Goal: Information Seeking & Learning: Get advice/opinions

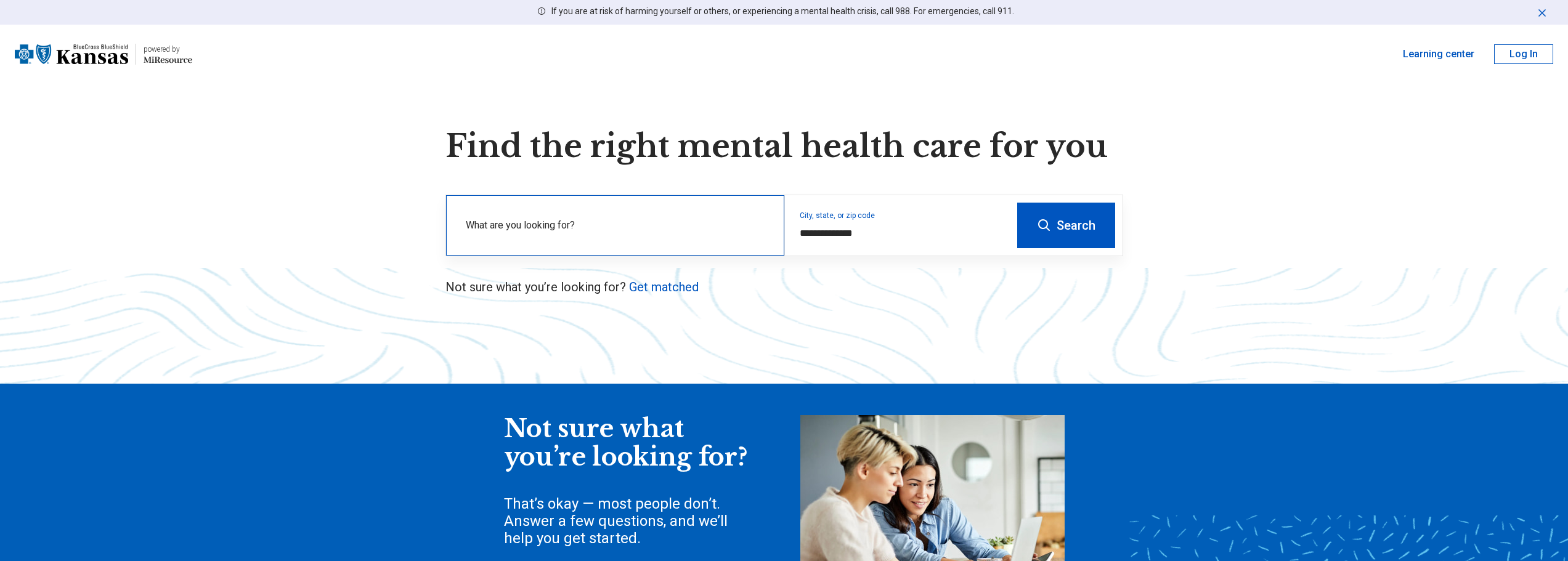
click at [517, 225] on label "What are you looking for?" at bounding box center [617, 224] width 303 height 14
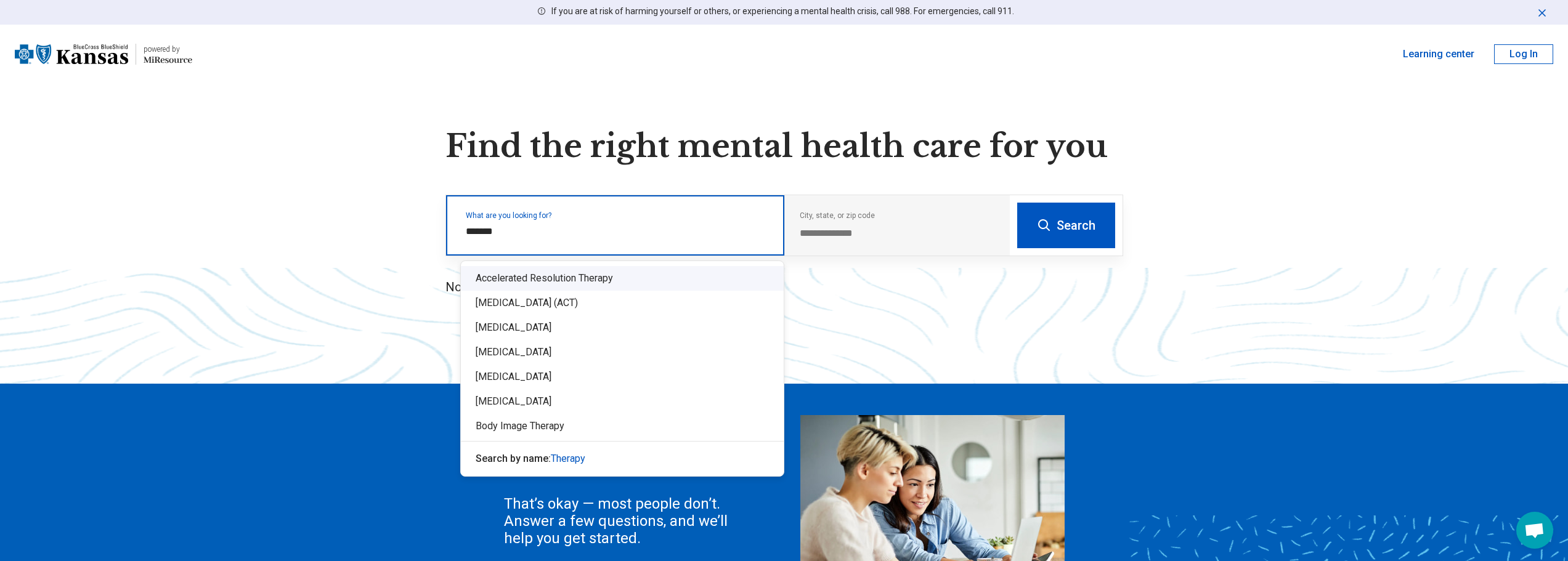
click at [617, 230] on input "*******" at bounding box center [617, 231] width 303 height 14
type input "*******"
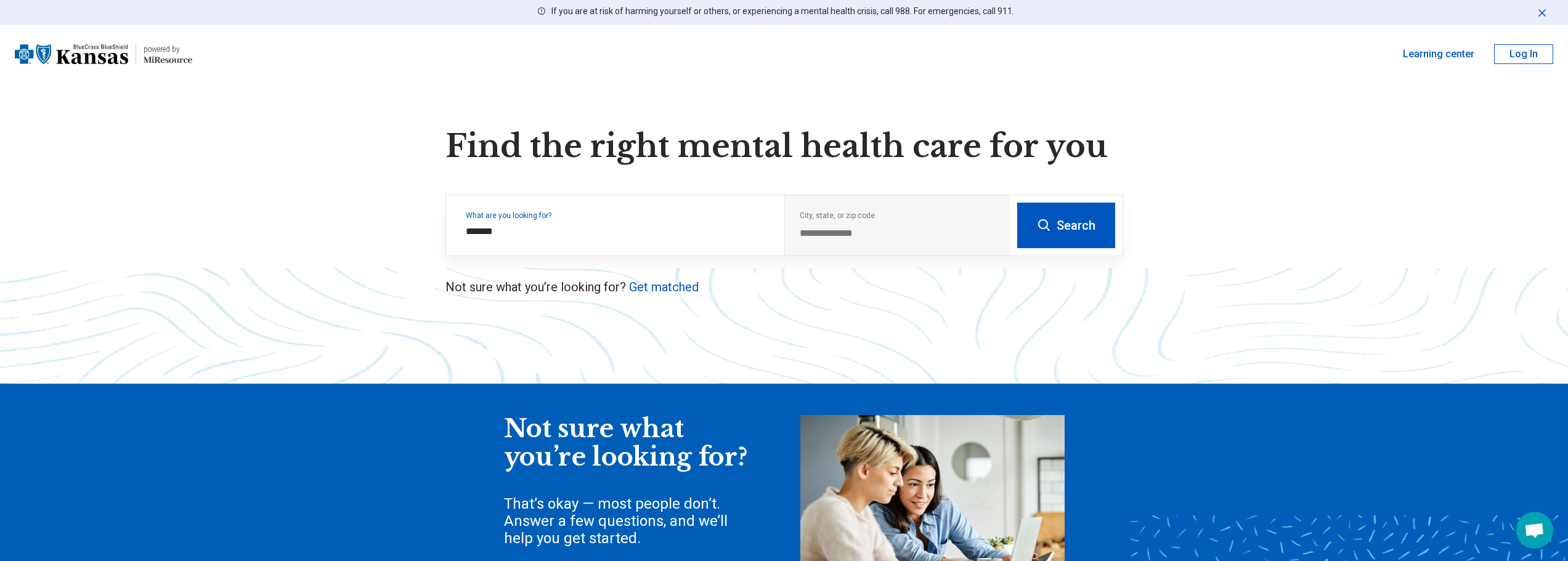
click at [1082, 224] on button "Search" at bounding box center [1066, 225] width 98 height 46
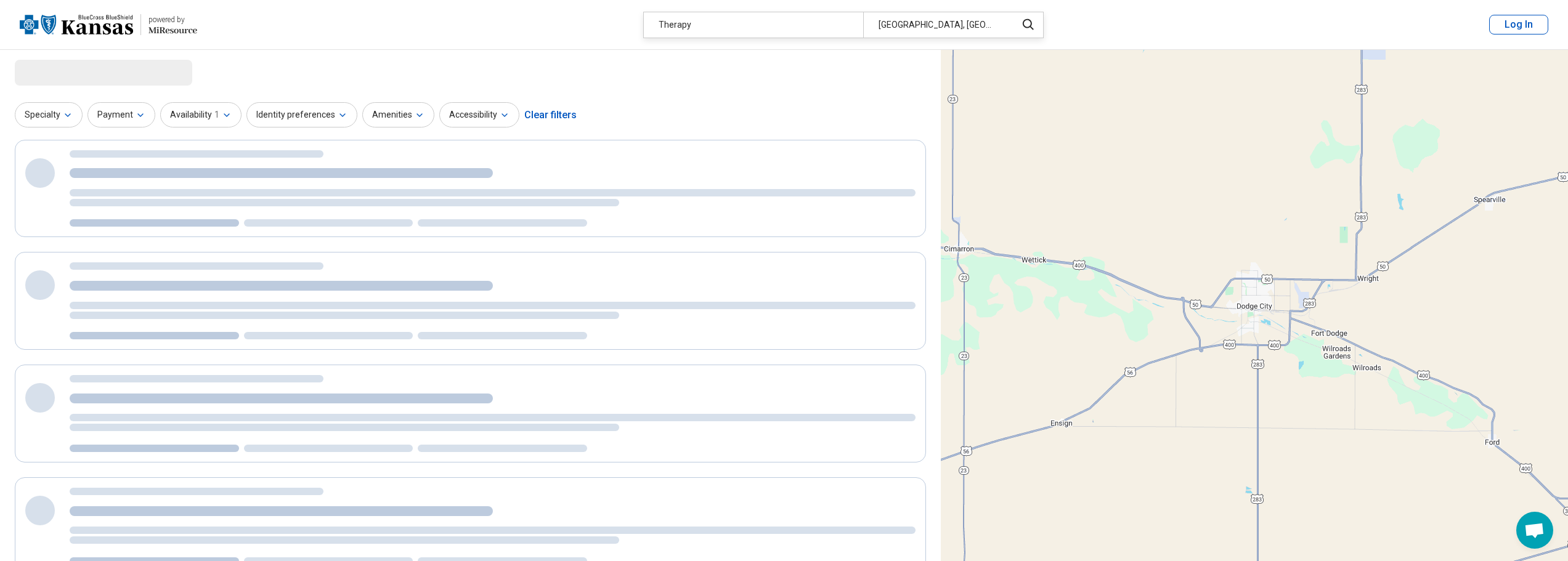
select select "***"
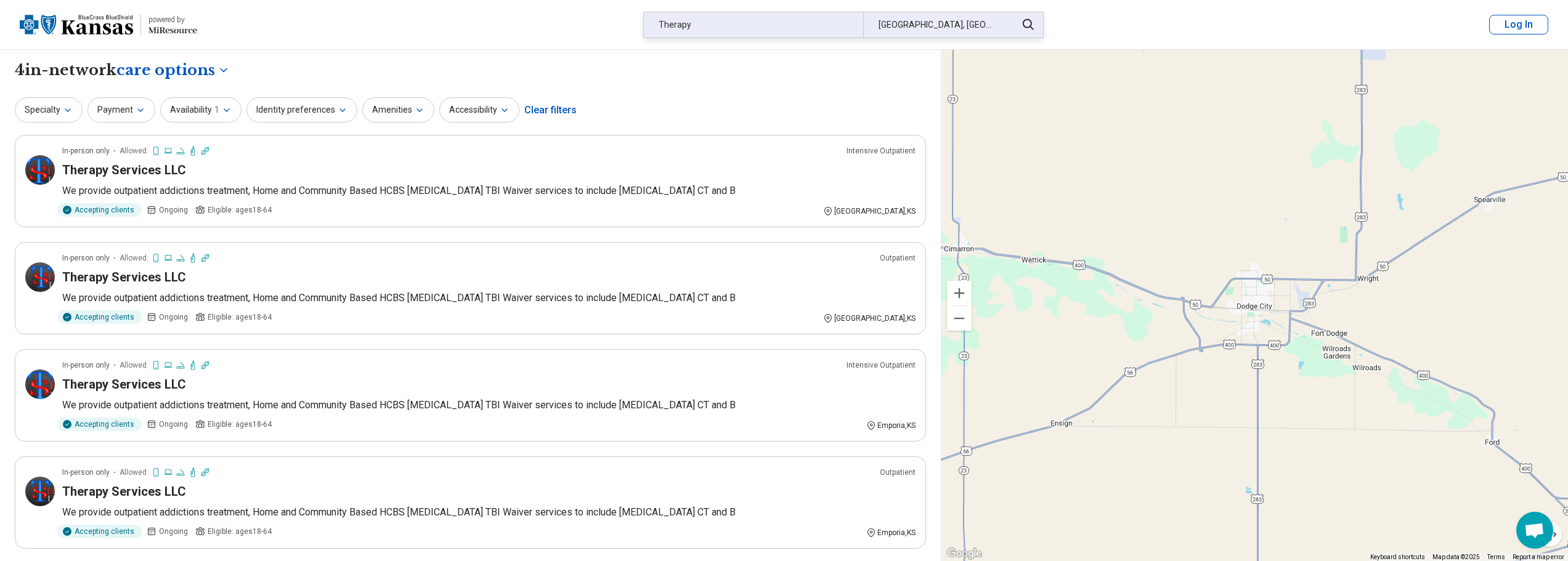
click at [942, 27] on div "Dodge City, KS" at bounding box center [935, 25] width 146 height 25
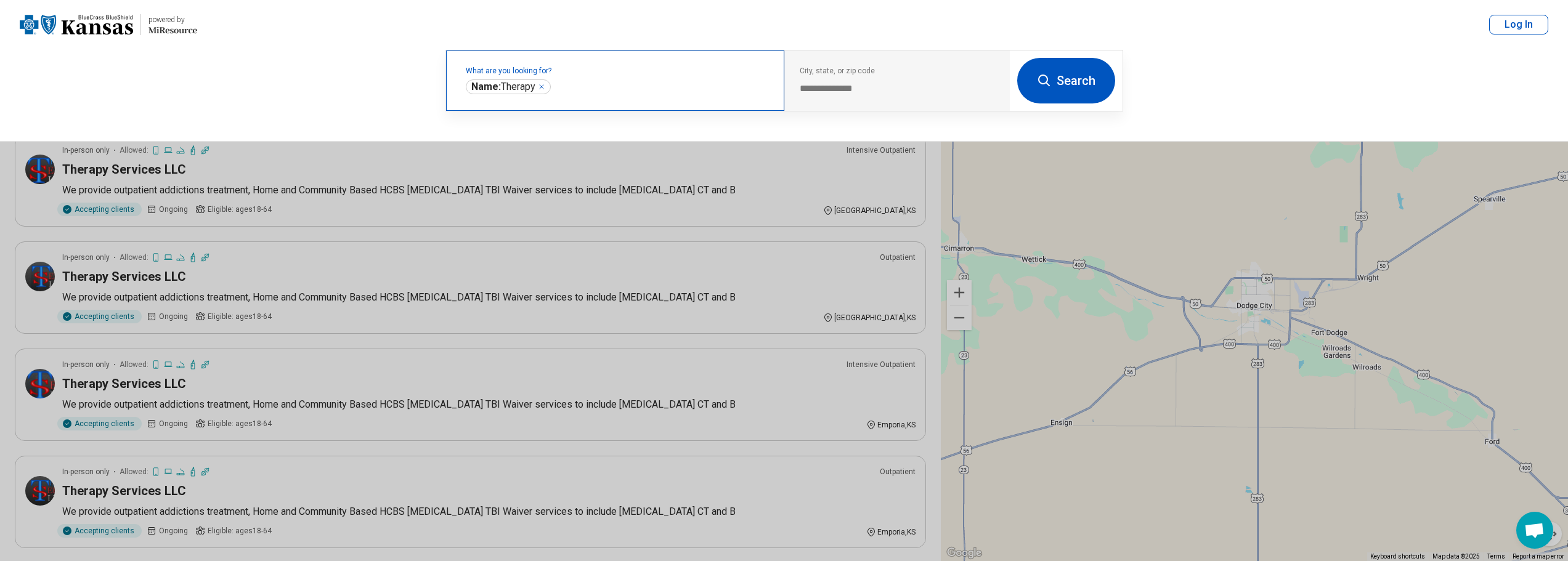
click at [734, 84] on div "**********" at bounding box center [727, 80] width 564 height 60
click at [547, 81] on div "Name: Therapy *******" at bounding box center [508, 86] width 85 height 14
click at [543, 84] on icon "Remove" at bounding box center [541, 87] width 8 height 8
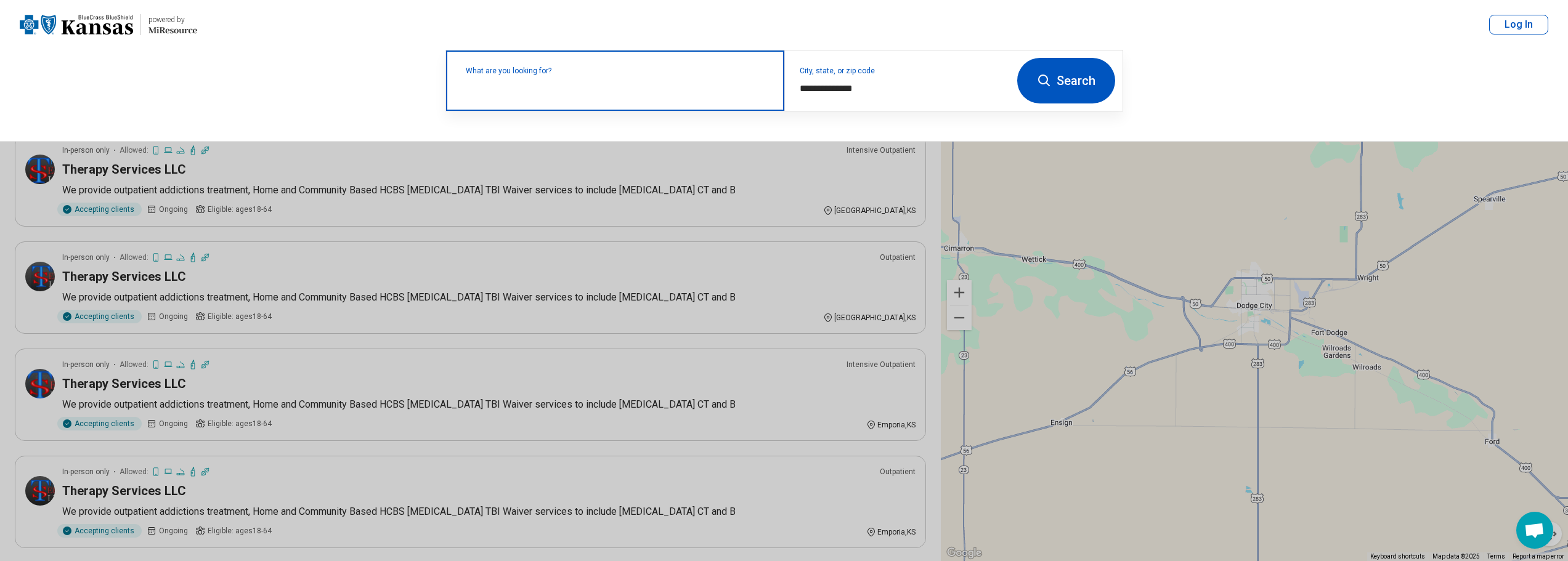
click at [499, 74] on label "What are you looking for?" at bounding box center [617, 71] width 303 height 8
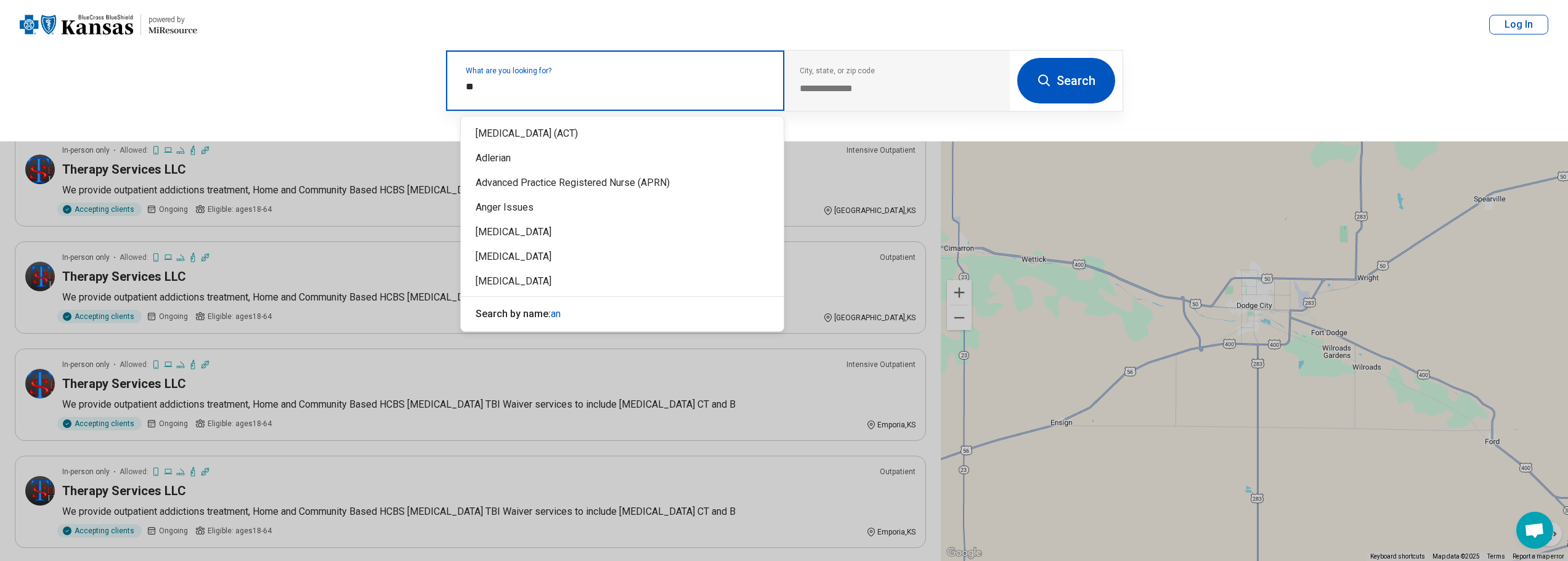
type input "*"
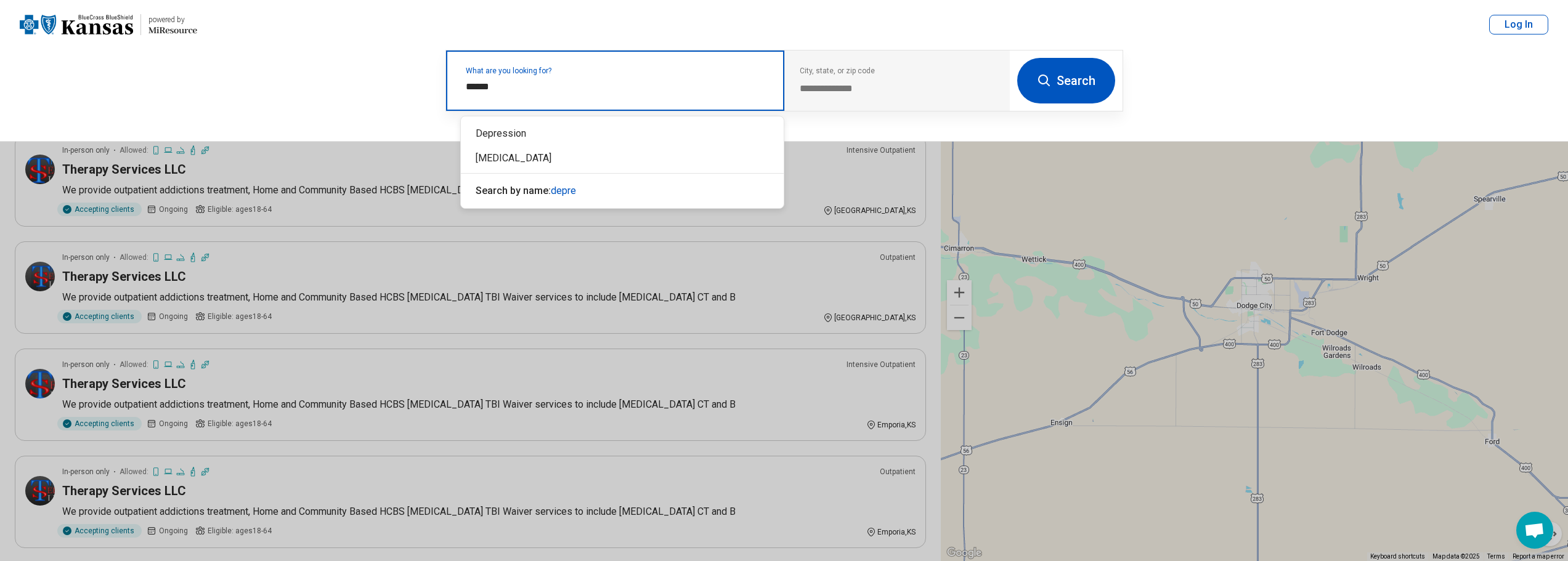
type input "*******"
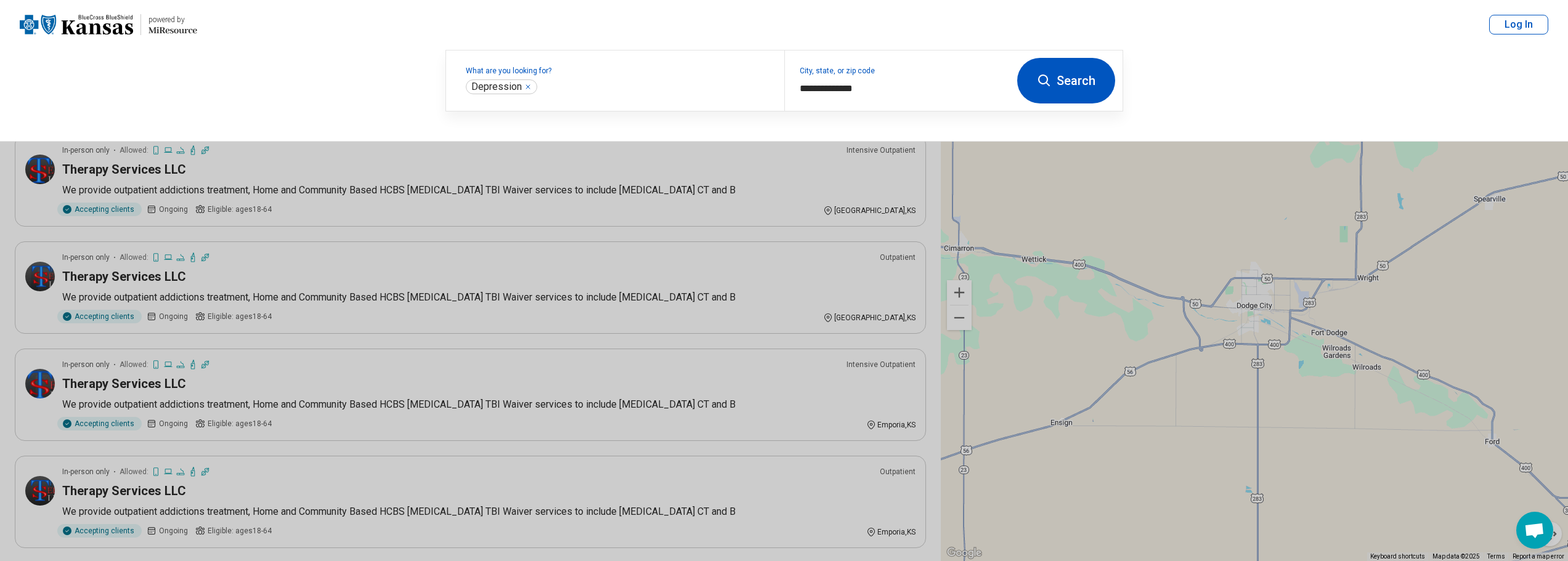
click at [1062, 88] on button "Search" at bounding box center [1066, 81] width 98 height 46
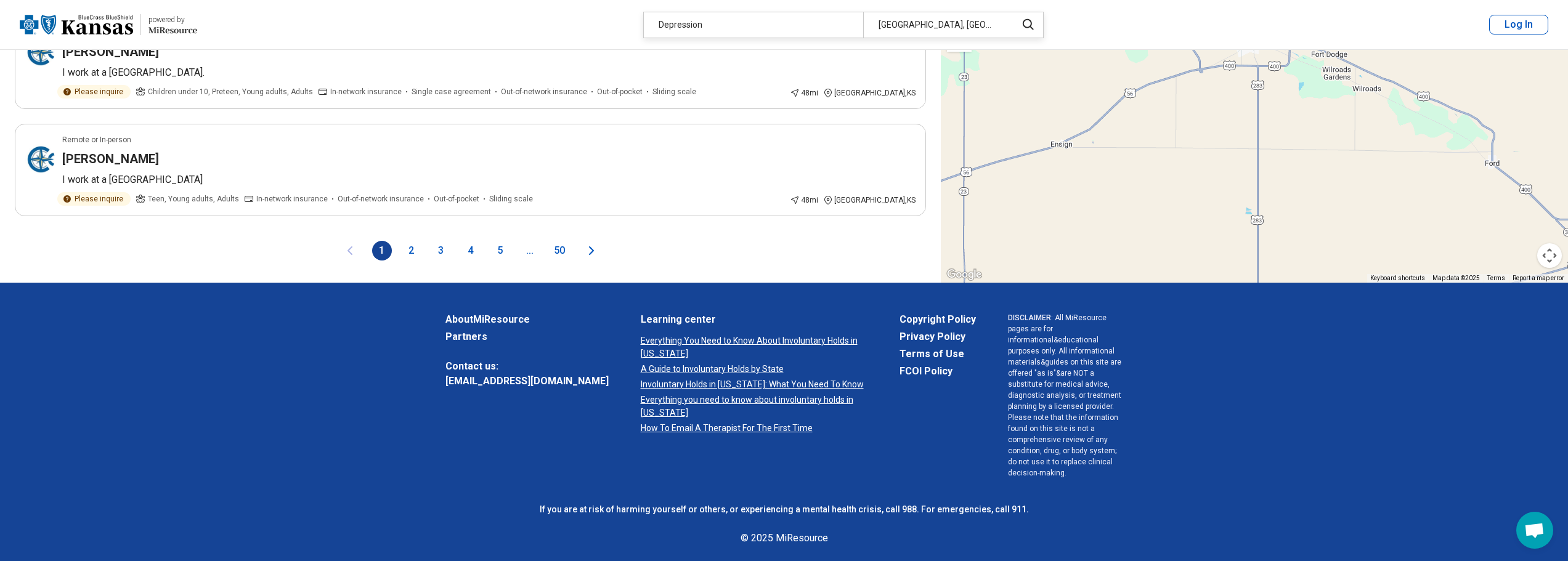
scroll to position [2061, 0]
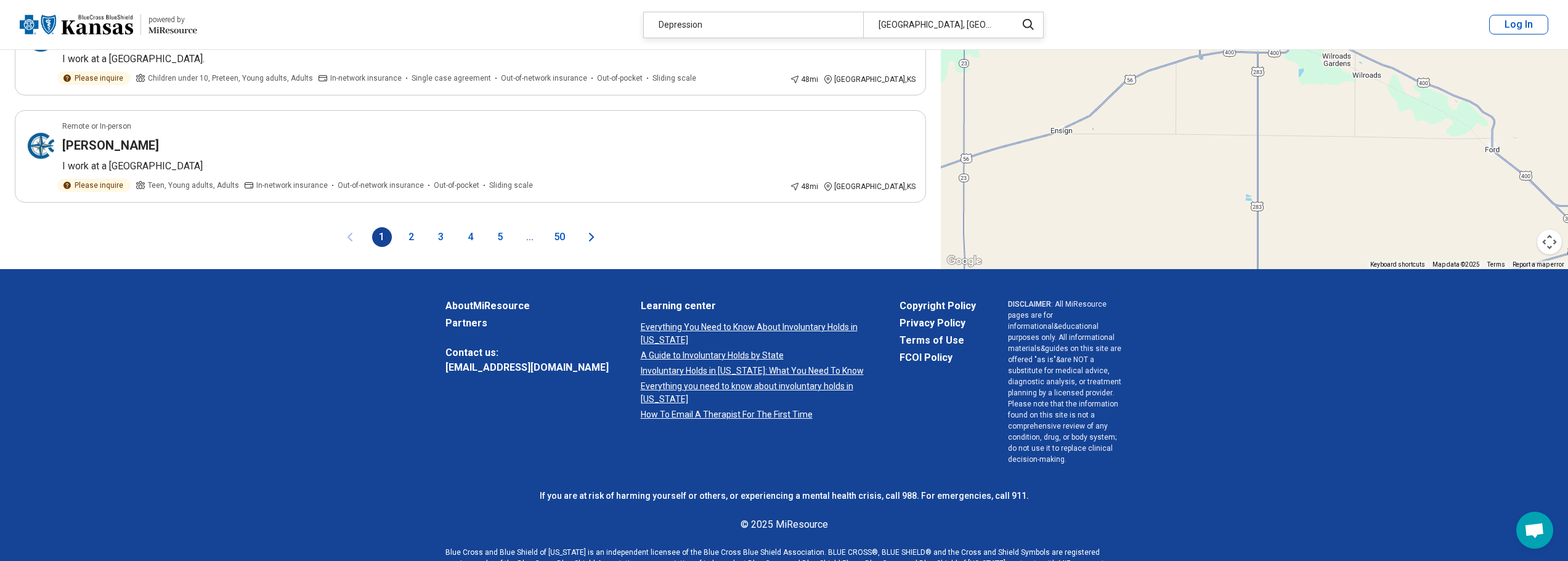
click at [409, 237] on button "2" at bounding box center [411, 237] width 20 height 20
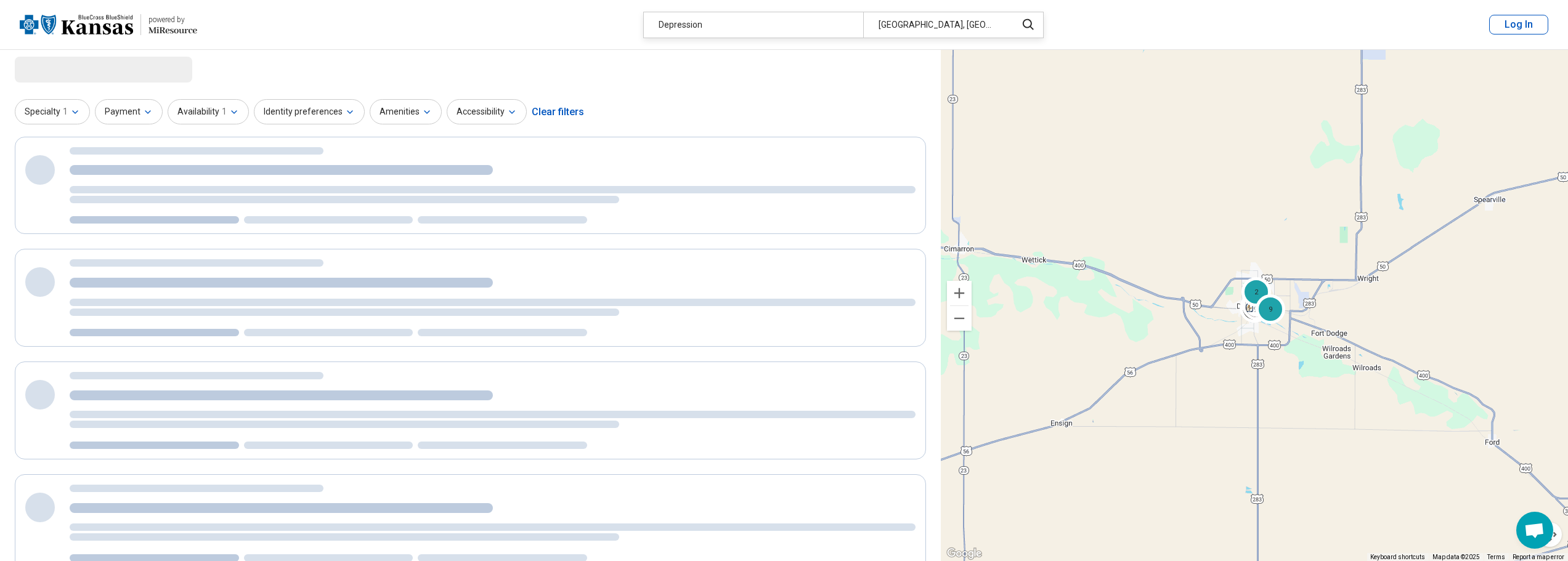
scroll to position [0, 0]
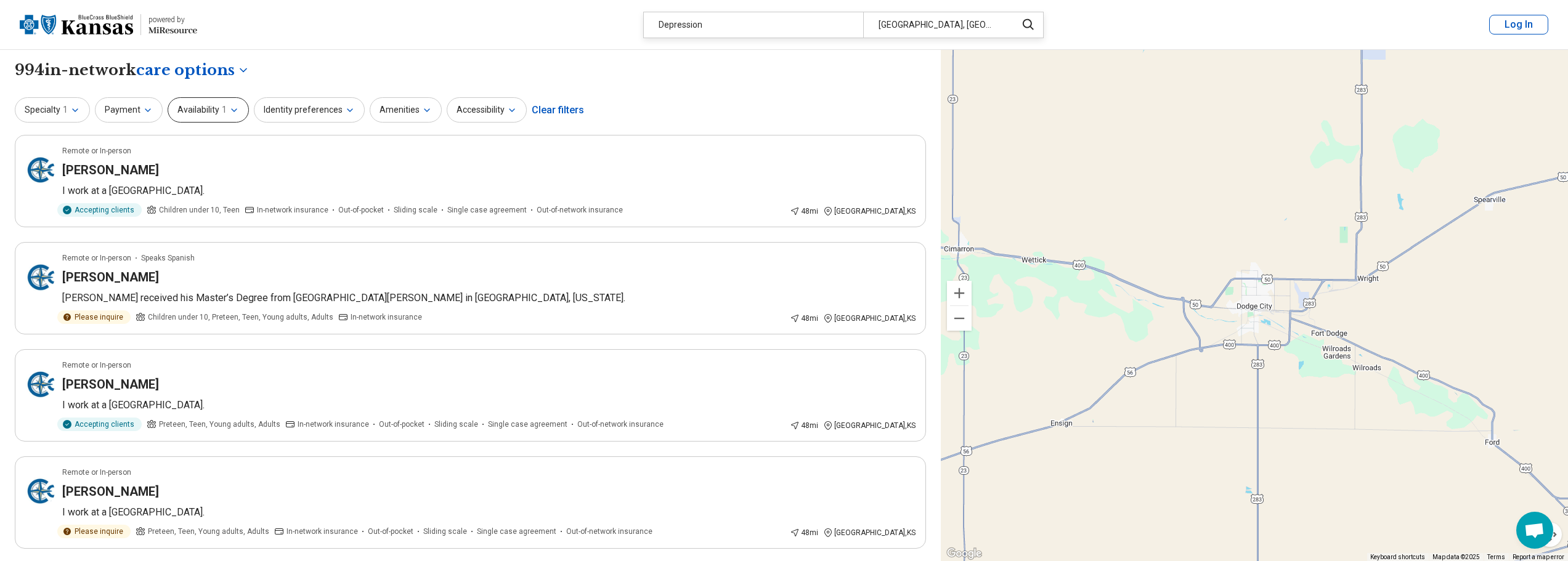
click at [235, 111] on icon "button" at bounding box center [234, 110] width 10 height 10
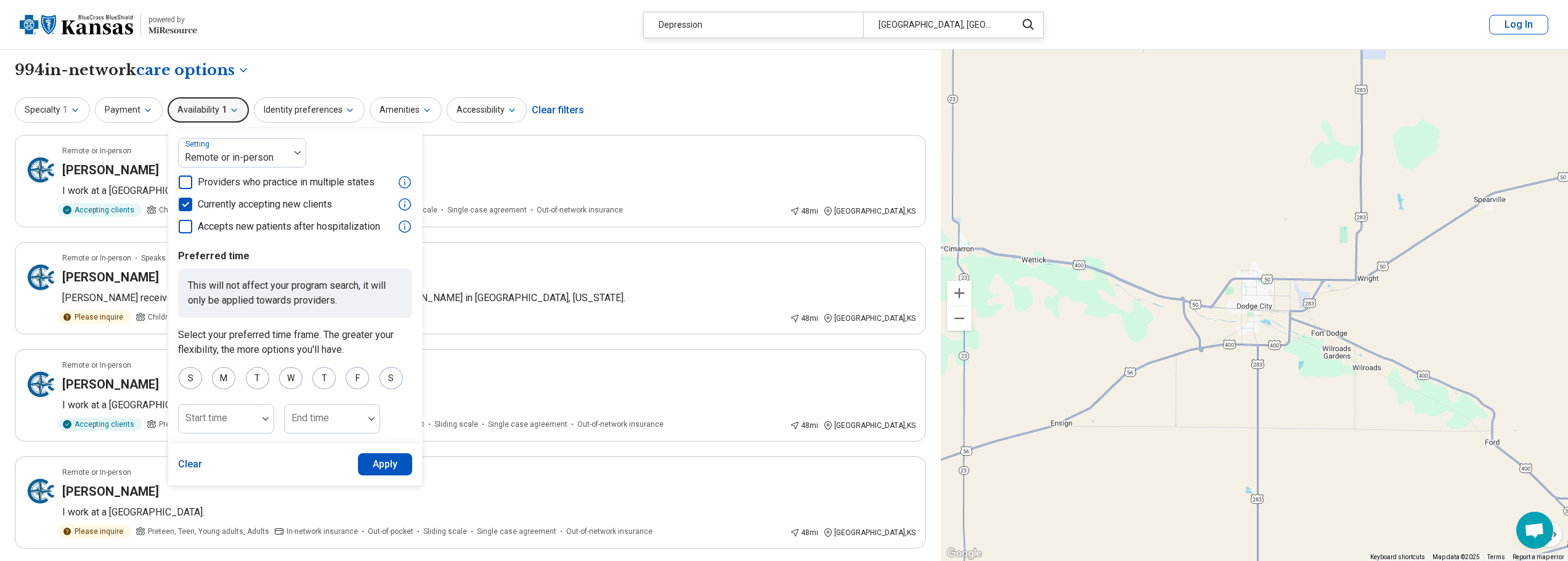
click at [235, 111] on icon "button" at bounding box center [234, 110] width 10 height 10
click at [690, 109] on div "Specialty 1 Payment Availability 1 Setting Remote or in-person Providers who pr…" at bounding box center [470, 110] width 911 height 30
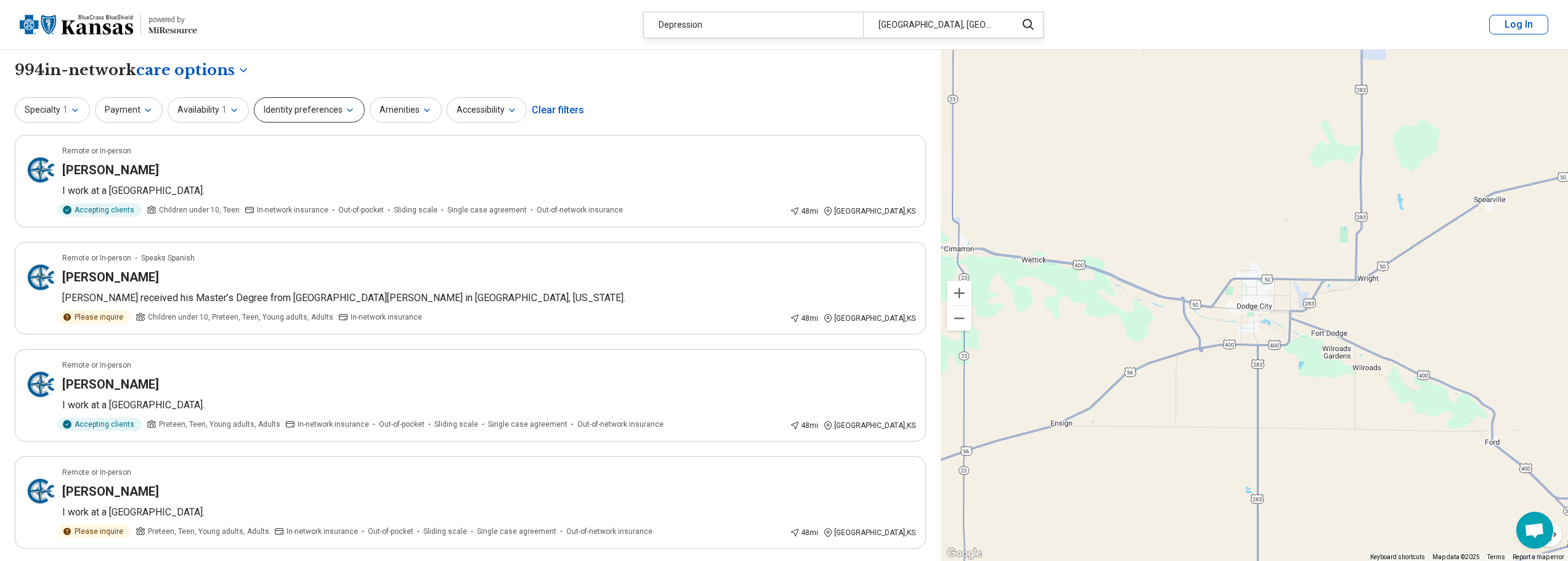
click at [347, 109] on icon "button" at bounding box center [349, 110] width 5 height 3
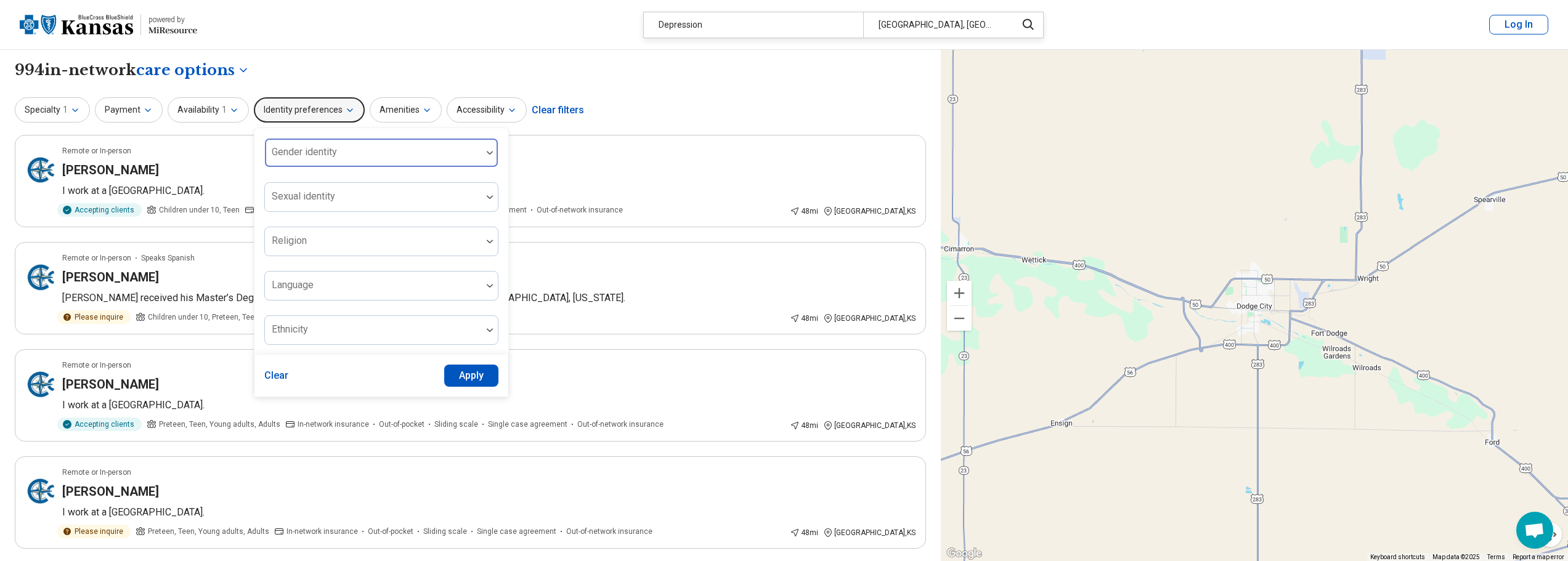
click at [351, 156] on div at bounding box center [373, 157] width 207 height 17
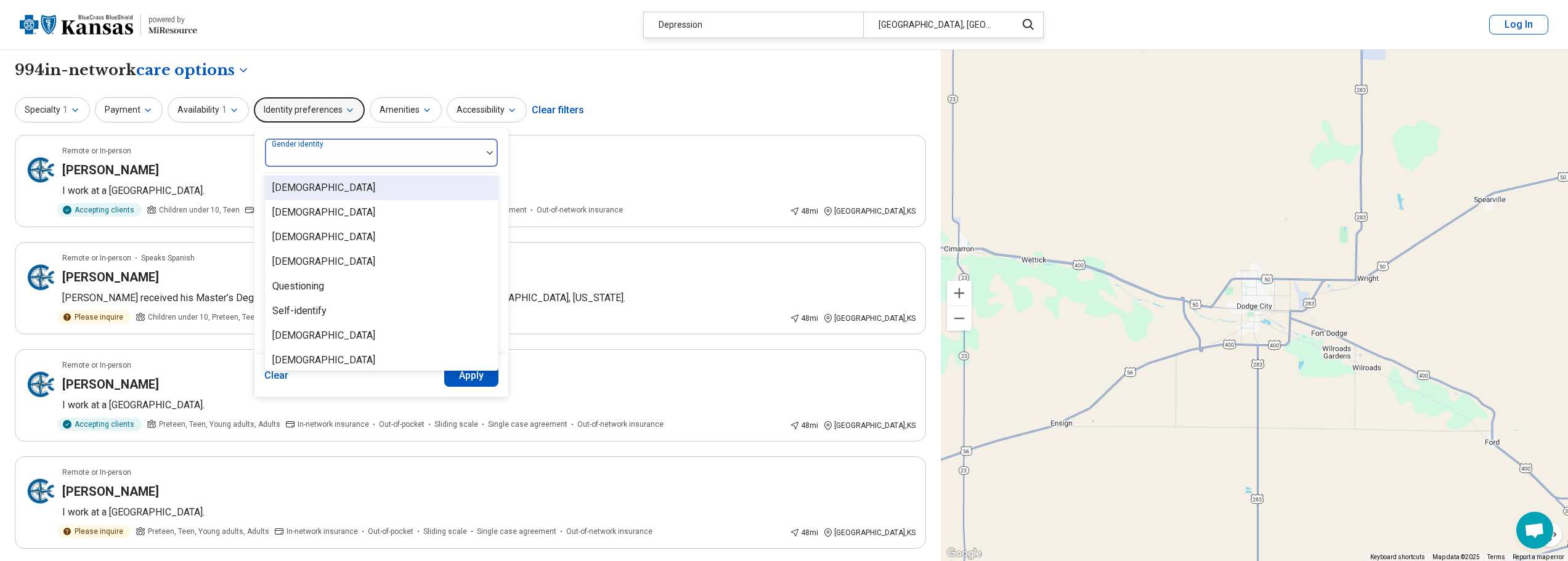
click at [671, 113] on div "Specialty 1 Payment Availability 1 Identity preferences 8 results available. Us…" at bounding box center [470, 110] width 911 height 30
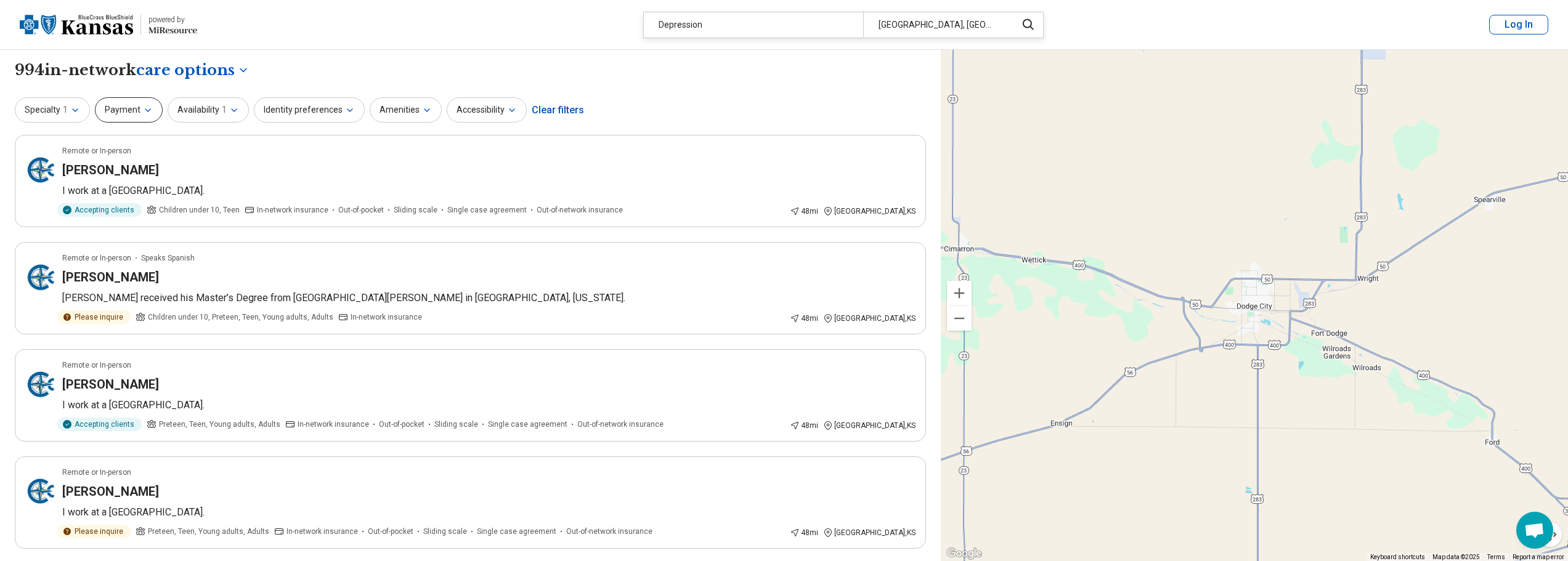
click at [131, 108] on button "Payment" at bounding box center [128, 110] width 68 height 25
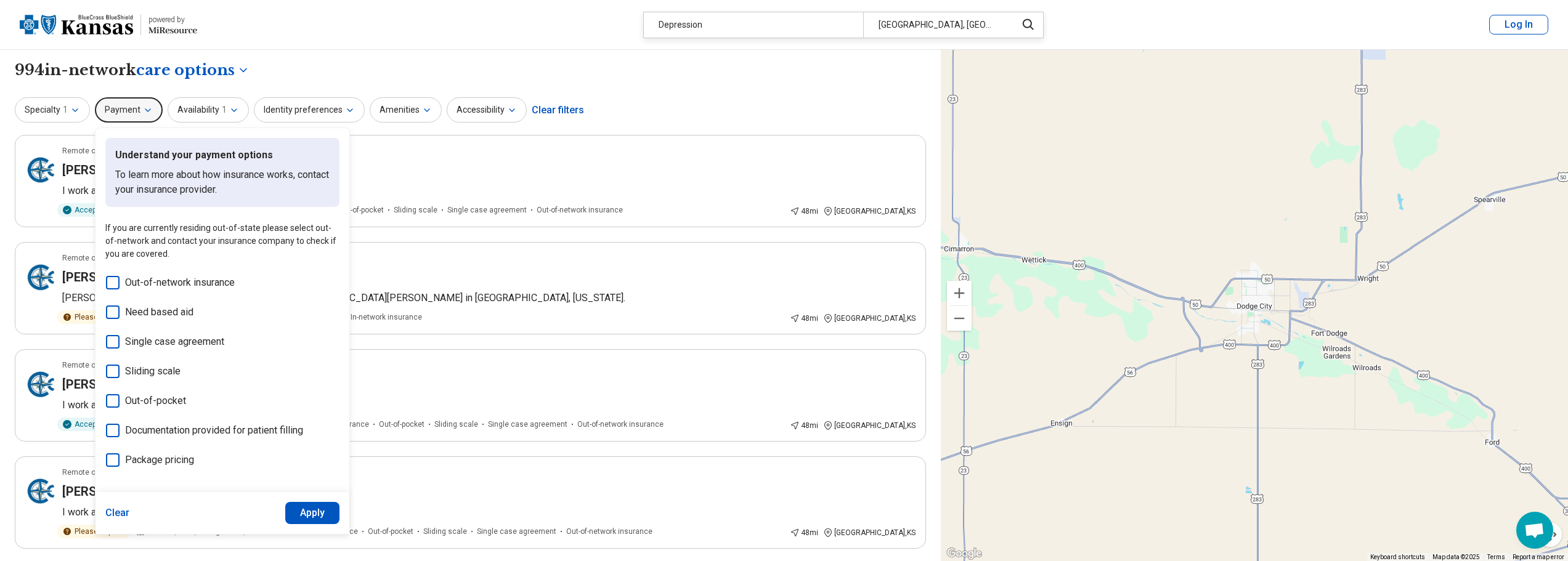
click at [717, 76] on div "**********" at bounding box center [470, 71] width 911 height 21
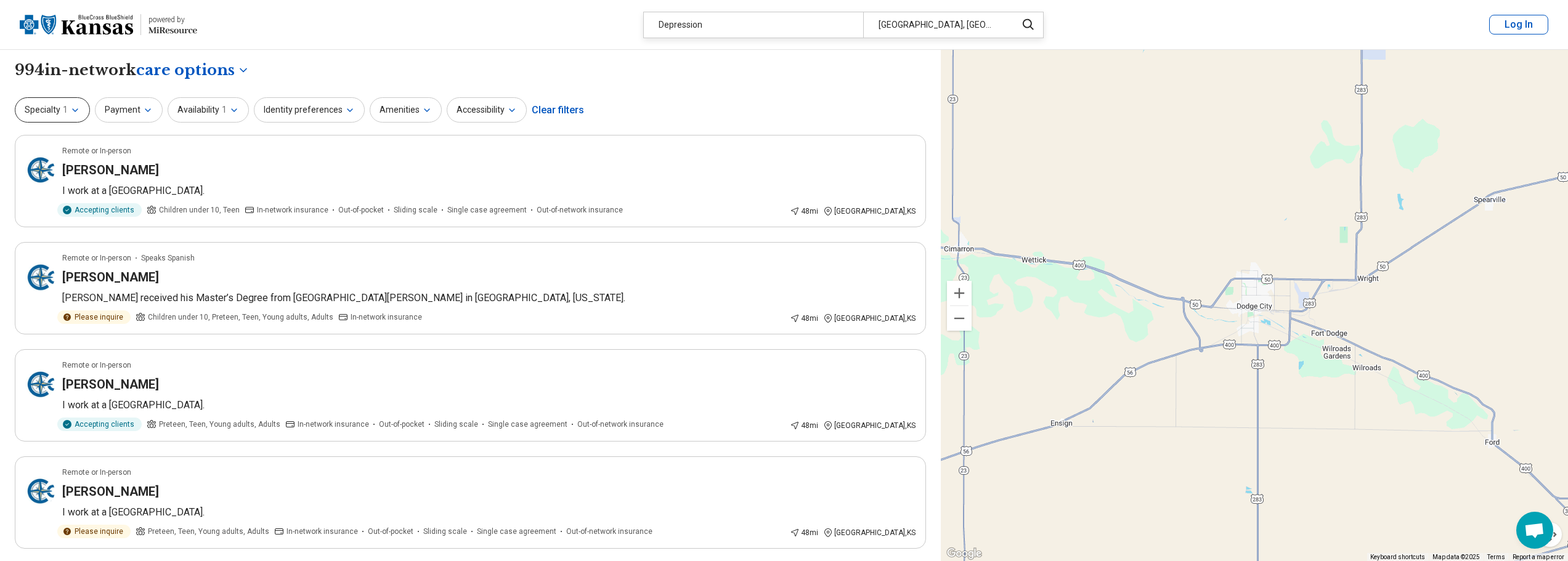
click at [80, 105] on button "Specialty 1" at bounding box center [52, 110] width 75 height 25
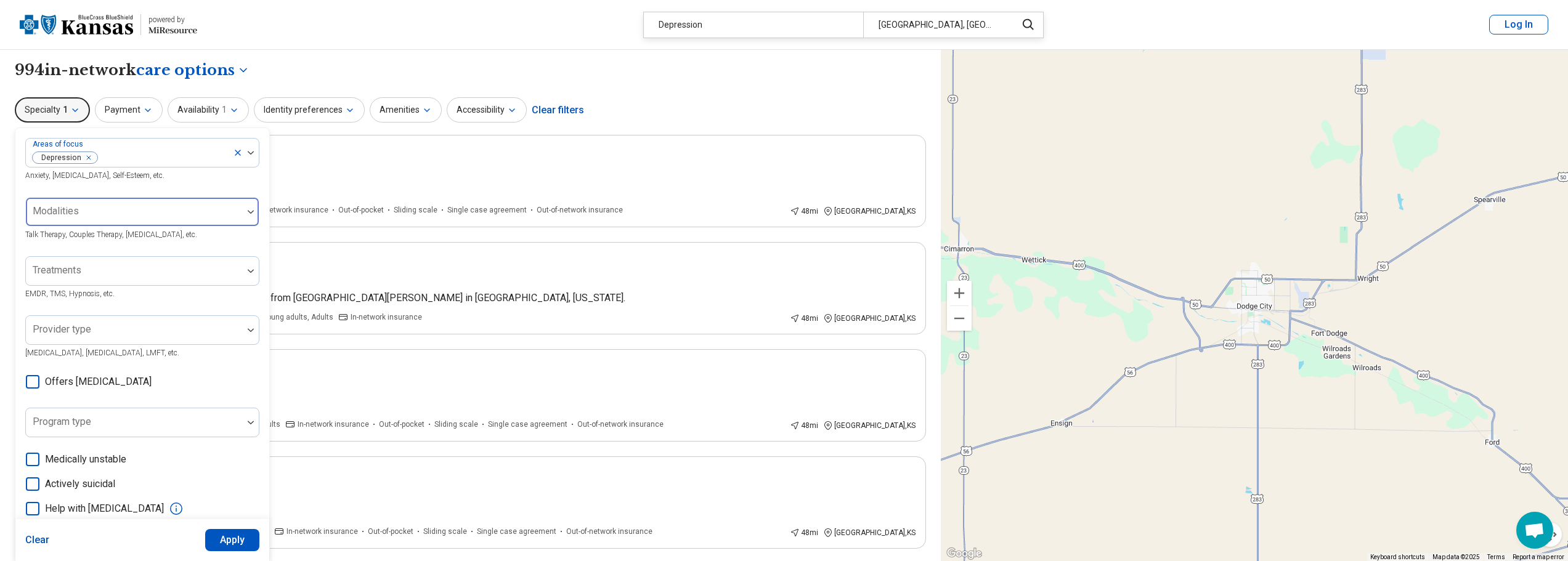
click at [114, 221] on div at bounding box center [134, 217] width 207 height 17
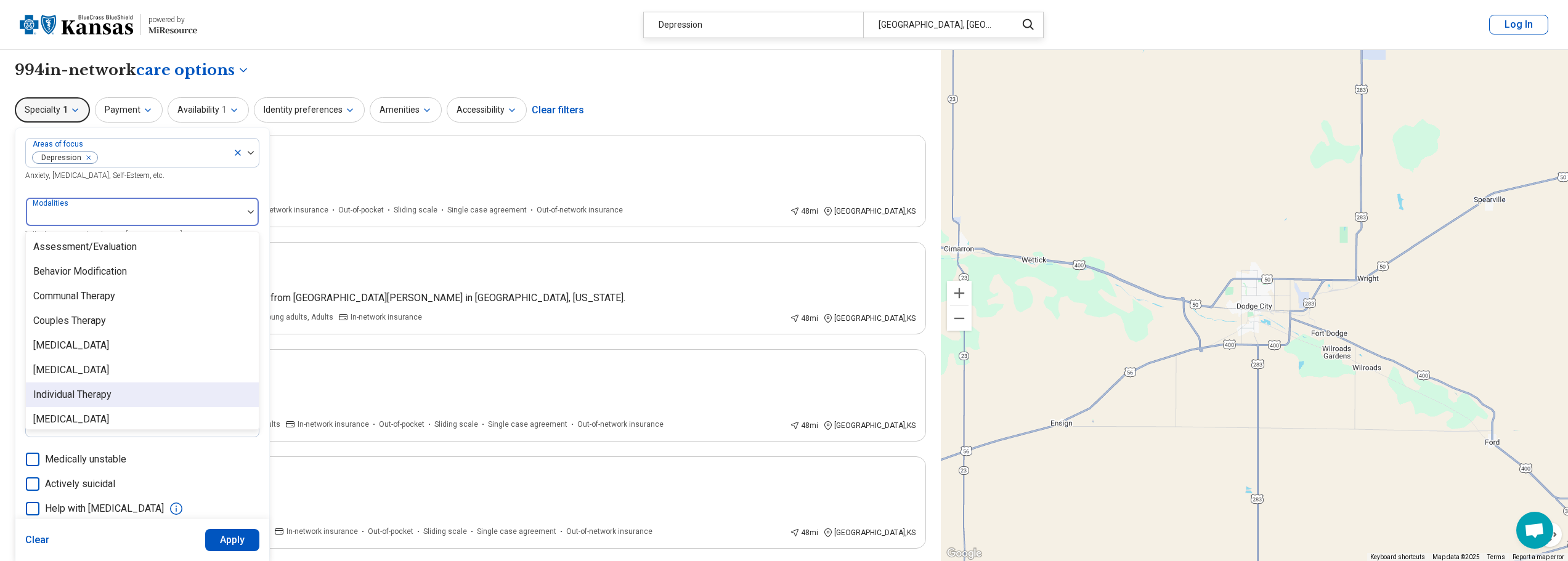
click at [114, 395] on div "Individual Therapy" at bounding box center [142, 395] width 233 height 25
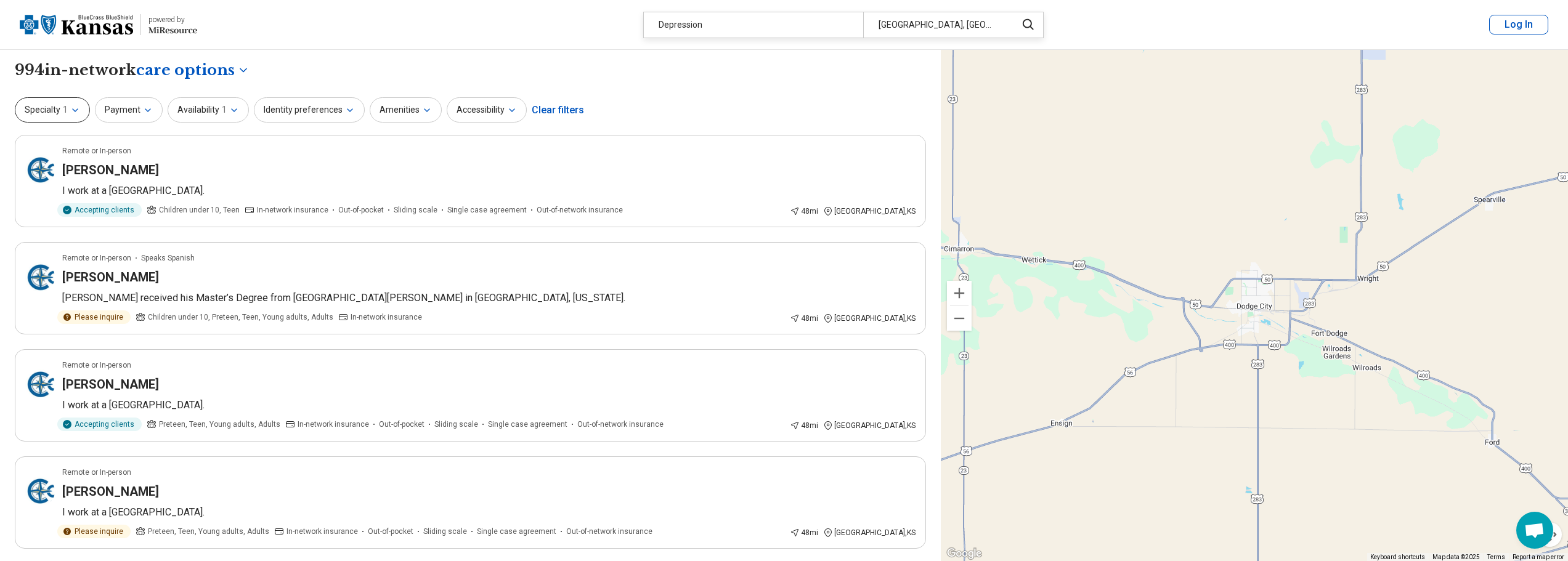
click at [66, 106] on span "1" at bounding box center [65, 110] width 5 height 13
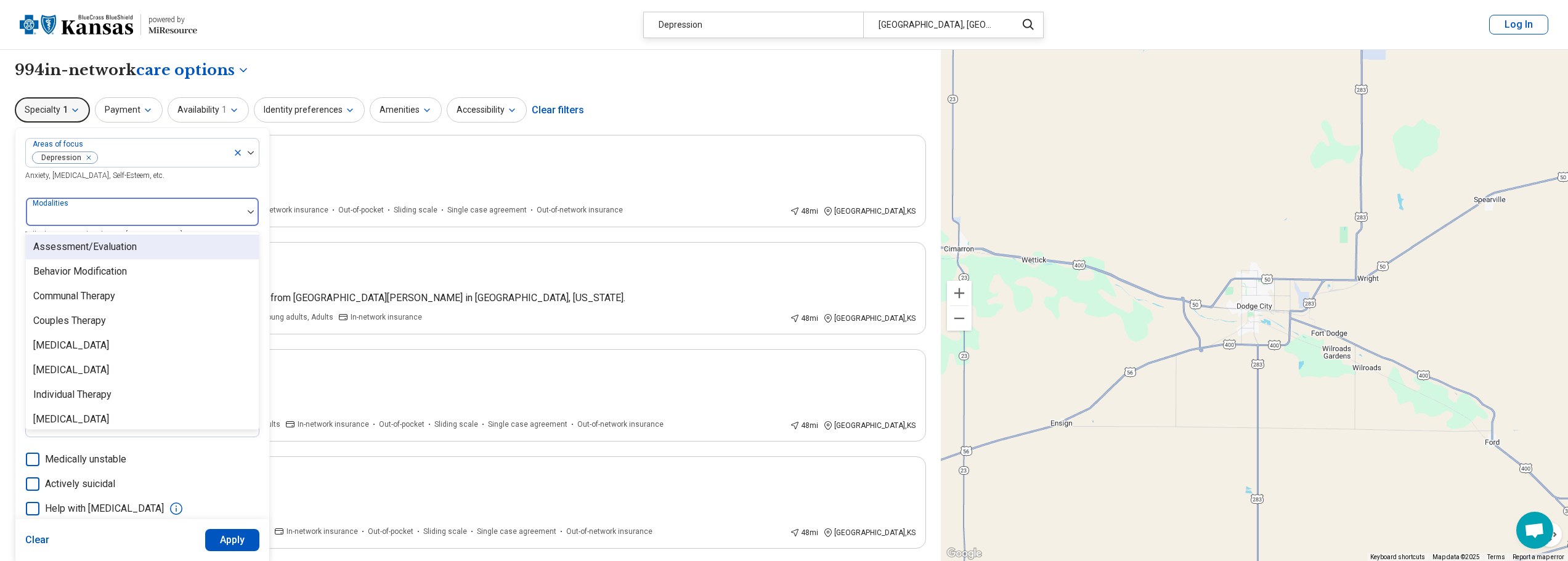
click at [103, 215] on div at bounding box center [134, 217] width 207 height 17
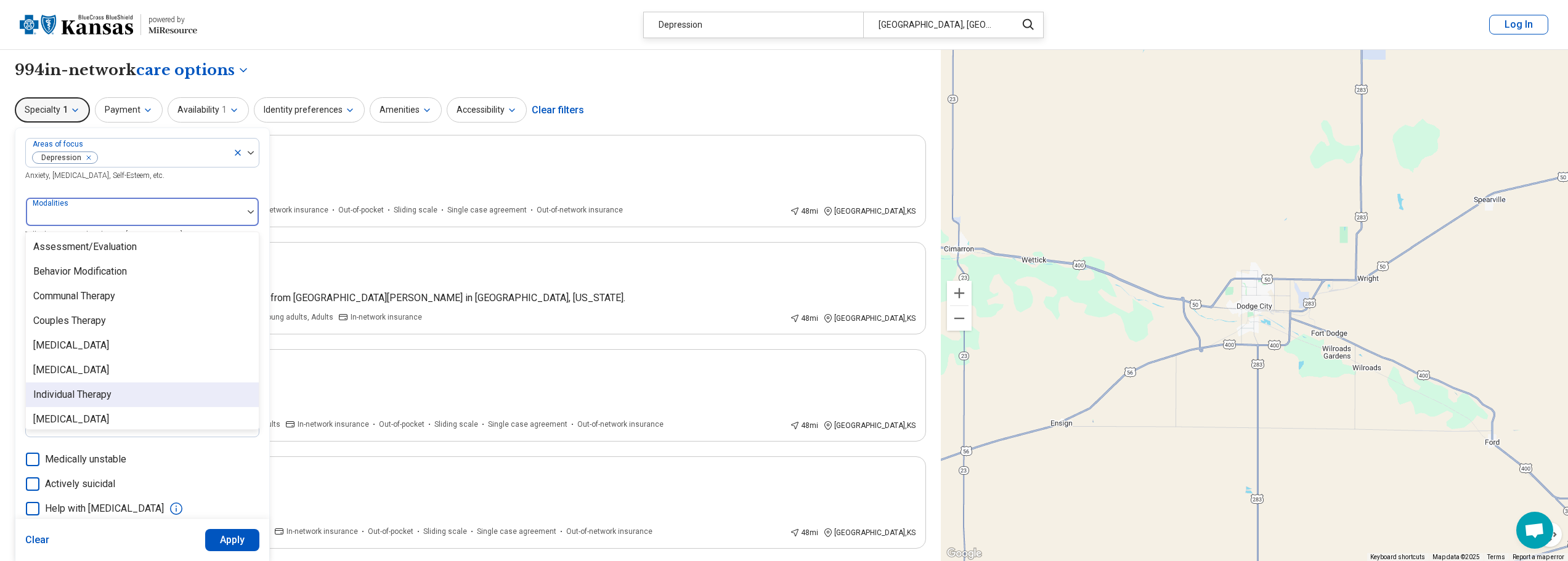
click at [67, 393] on div "Individual Therapy" at bounding box center [73, 394] width 78 height 14
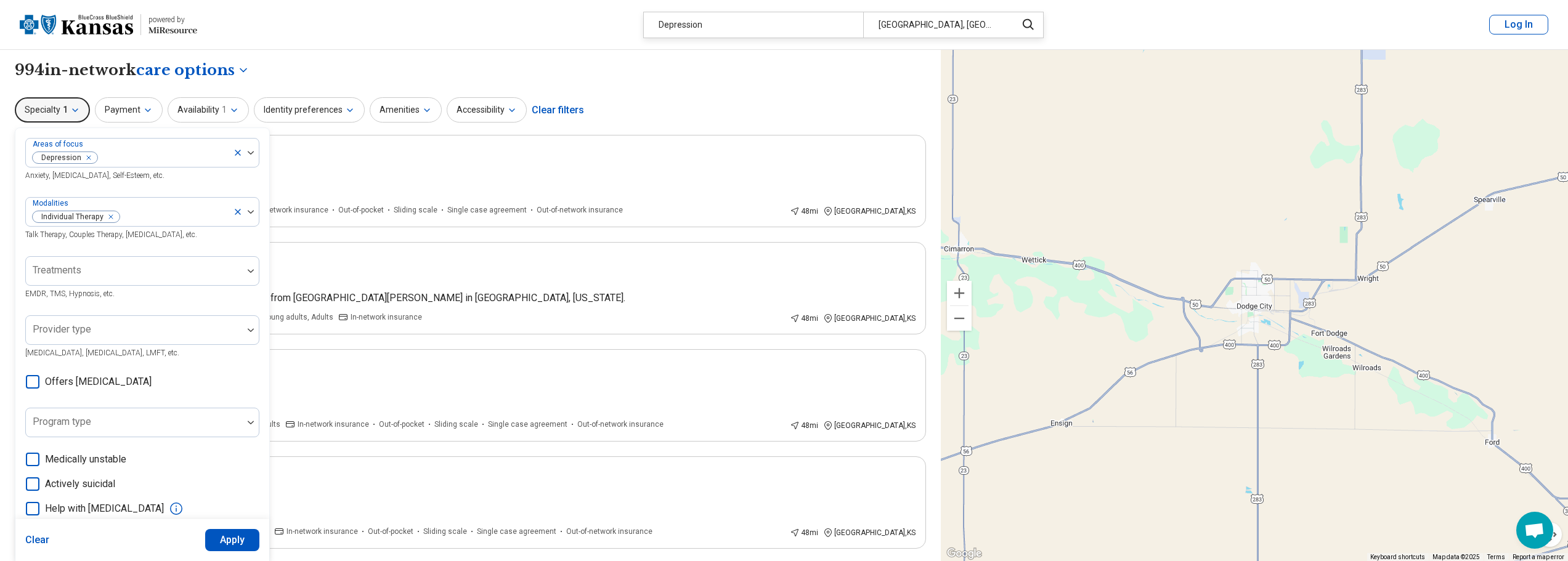
click at [225, 174] on div "Areas of focus Depression Anxiety, Depression, Self-Esteem, etc." at bounding box center [141, 160] width 234 height 44
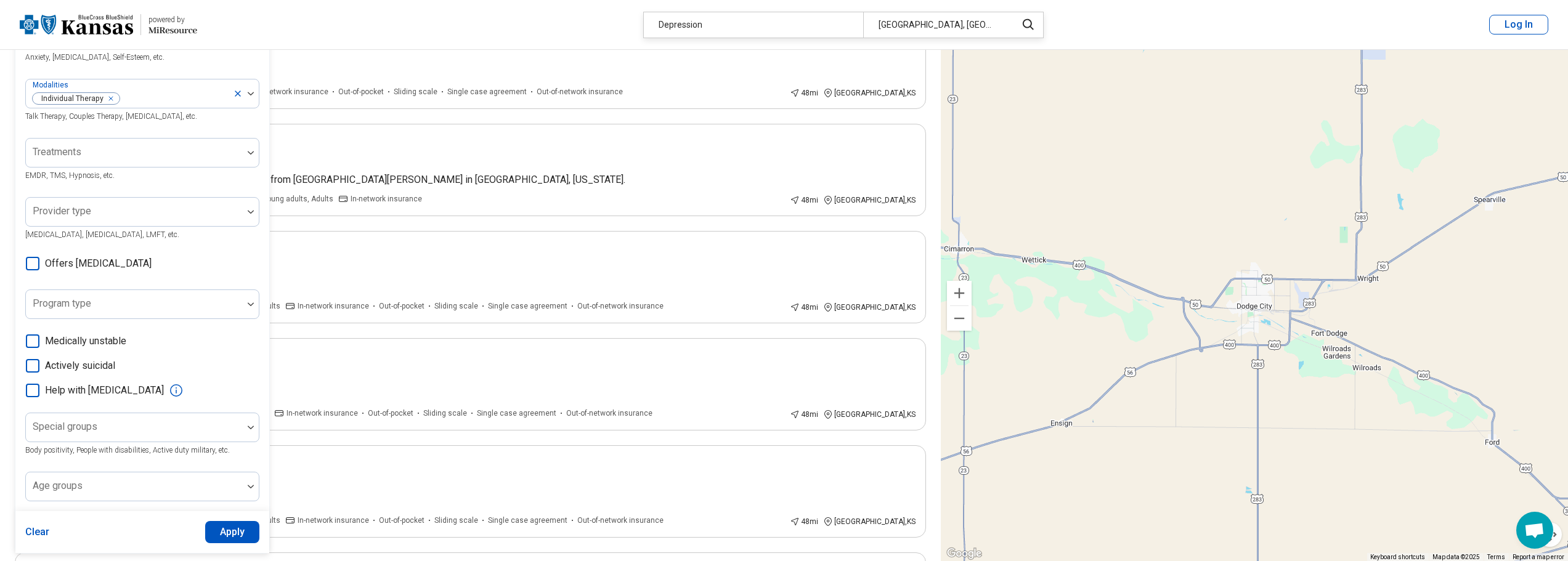
scroll to position [123, 0]
click at [29, 260] on icon at bounding box center [32, 259] width 13 height 13
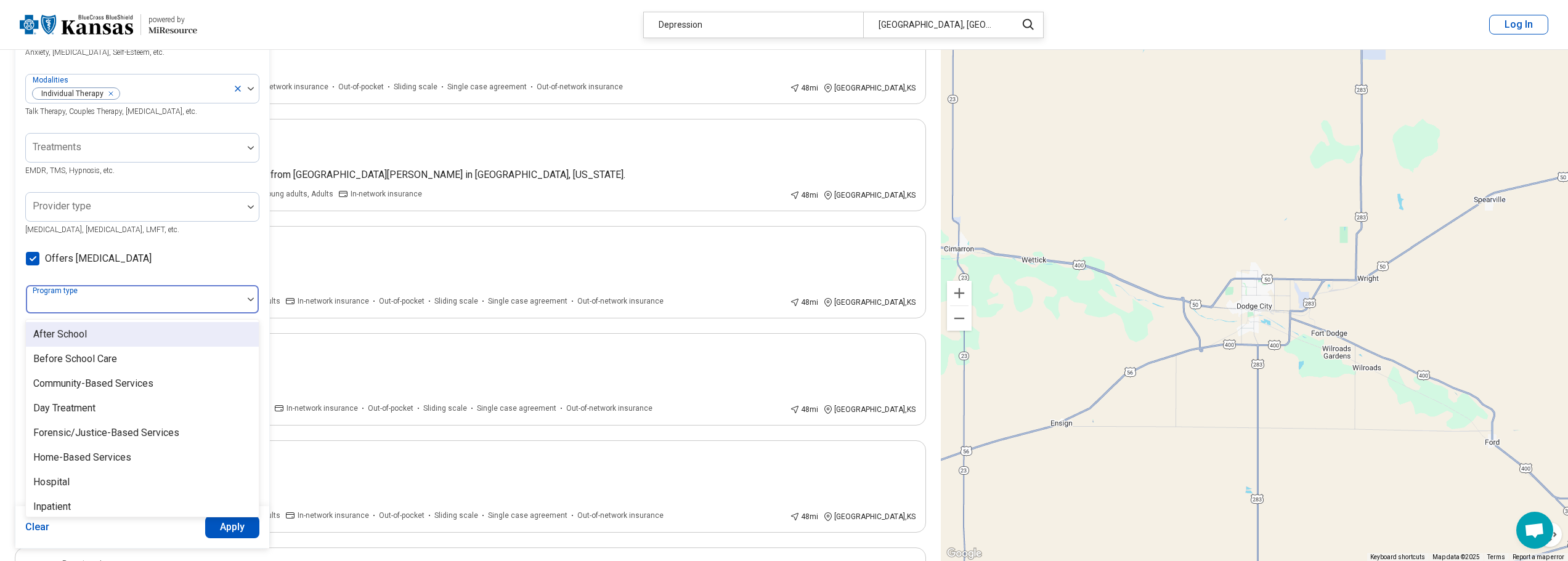
click at [156, 297] on div at bounding box center [134, 304] width 207 height 17
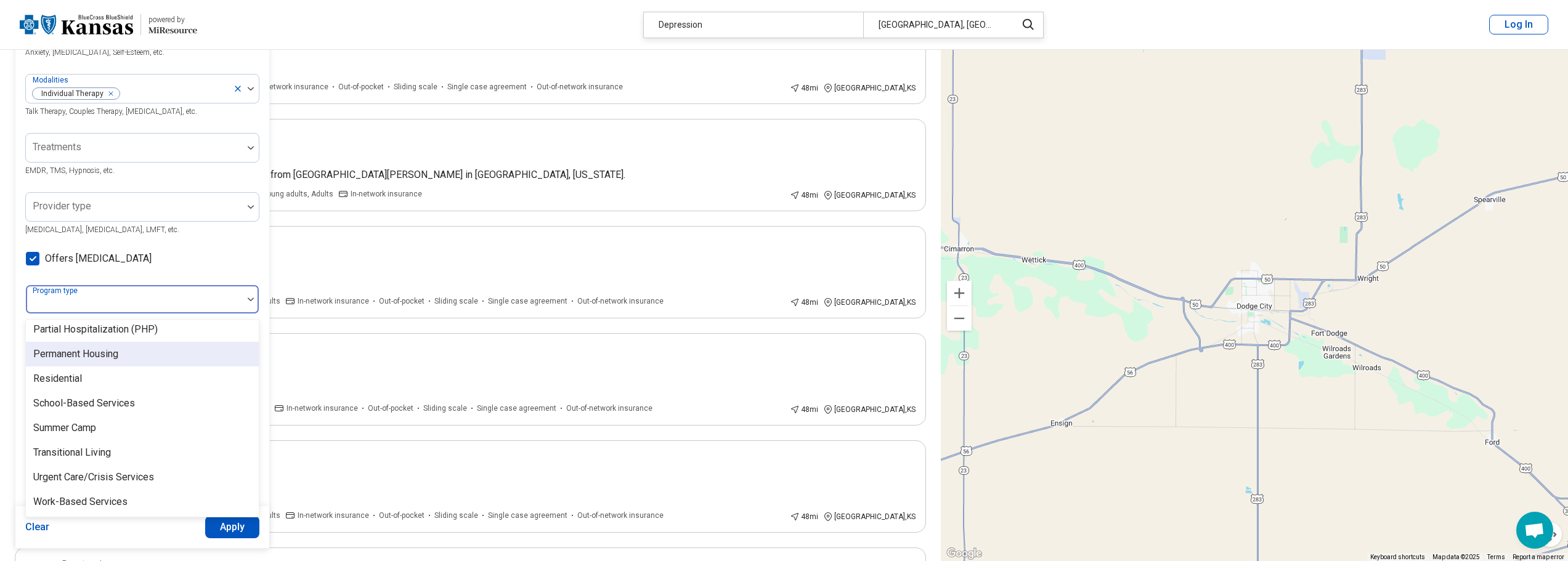
scroll to position [251, 0]
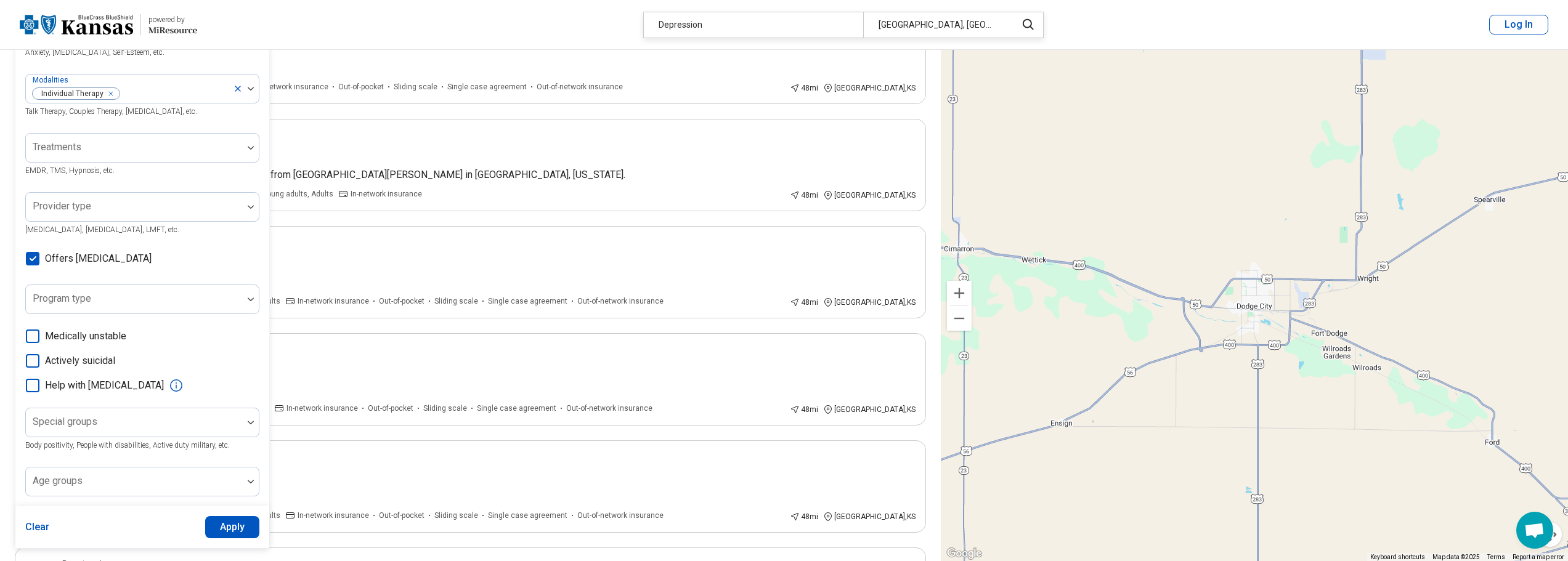
click at [202, 270] on div "Areas of focus Depression Anxiety, Depression, Self-Esteem, etc. Modalities Ind…" at bounding box center [141, 255] width 234 height 482
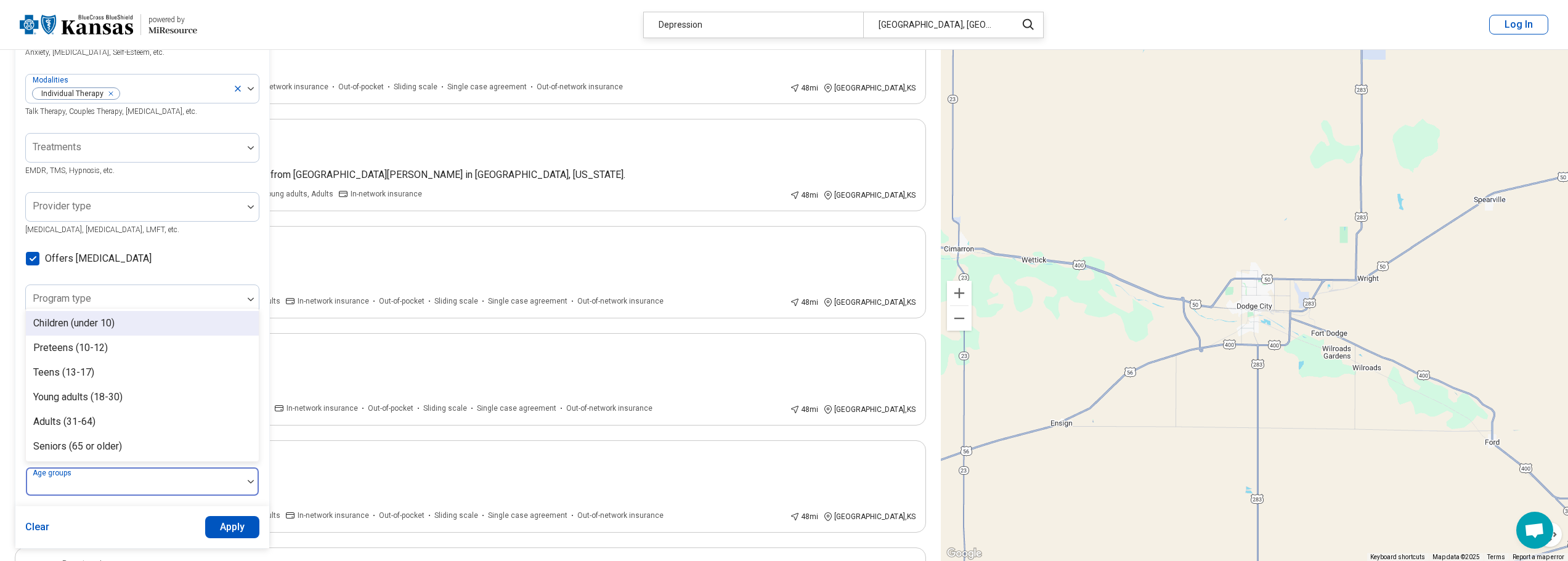
click at [125, 480] on div at bounding box center [134, 487] width 207 height 17
click at [101, 421] on div "Adults (31-64)" at bounding box center [142, 422] width 233 height 25
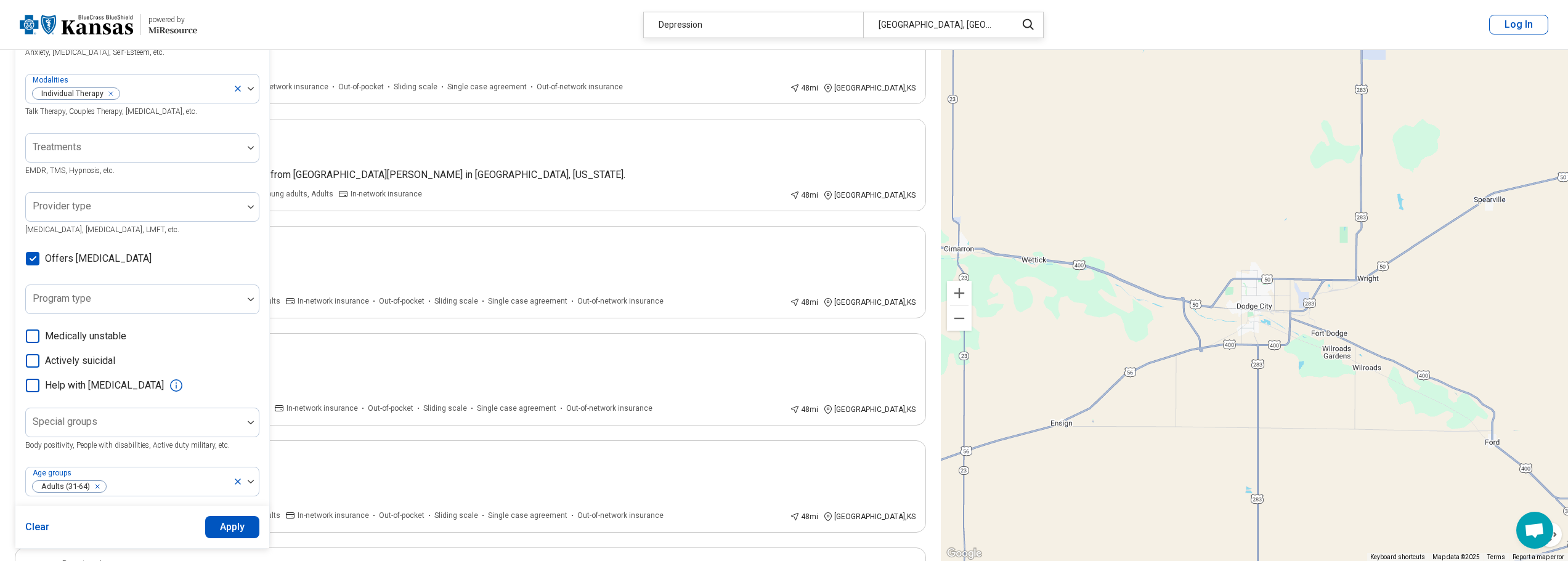
click at [218, 530] on button "Apply" at bounding box center [232, 527] width 54 height 22
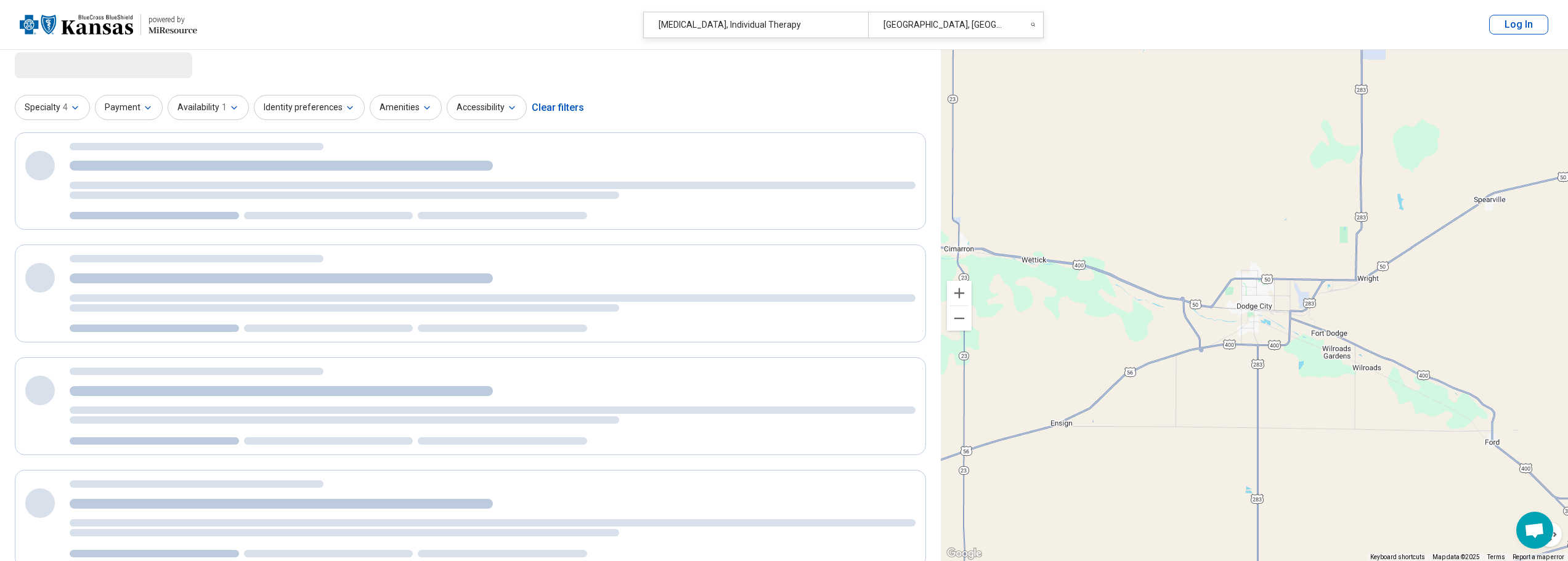
scroll to position [0, 0]
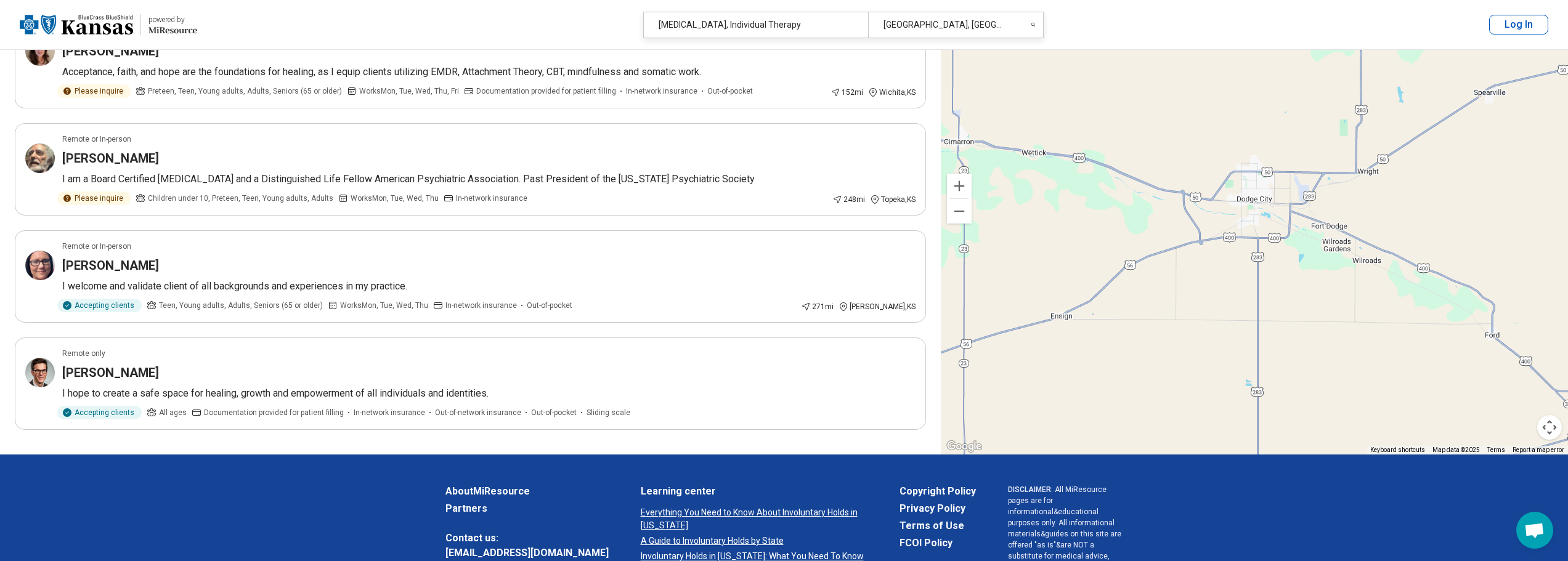
scroll to position [431, 0]
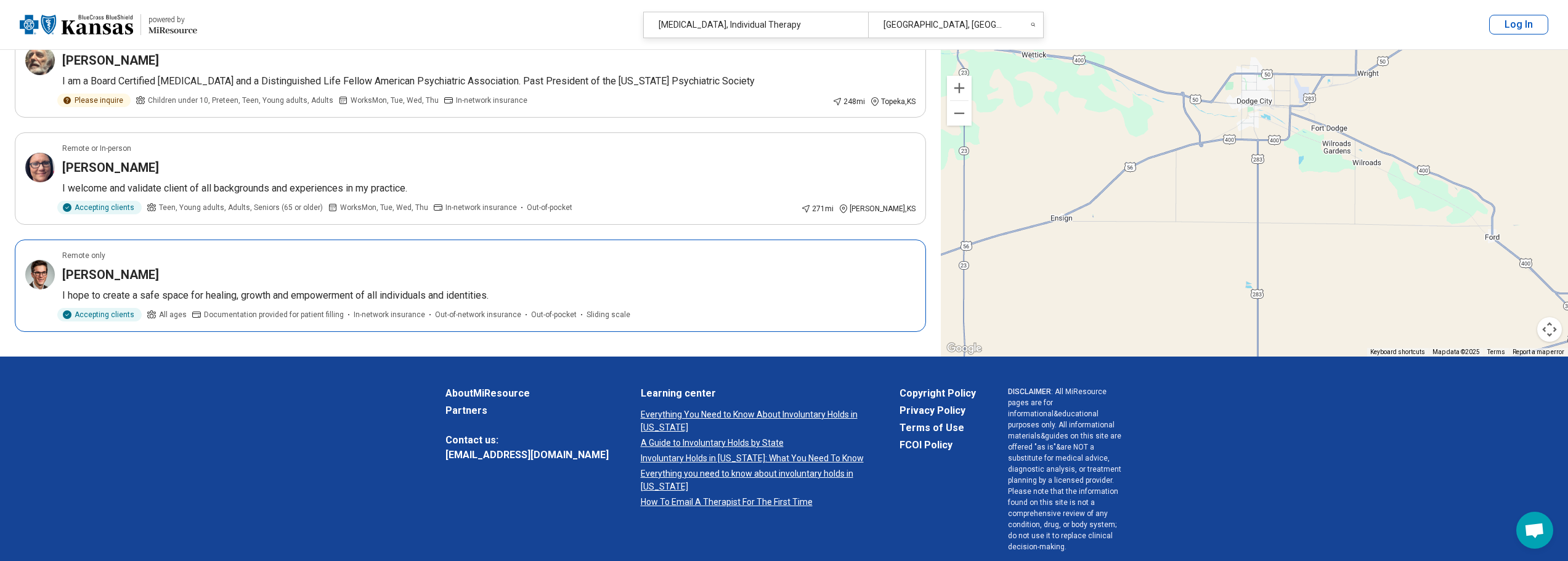
click at [96, 270] on h3 "David Masolak" at bounding box center [110, 275] width 96 height 17
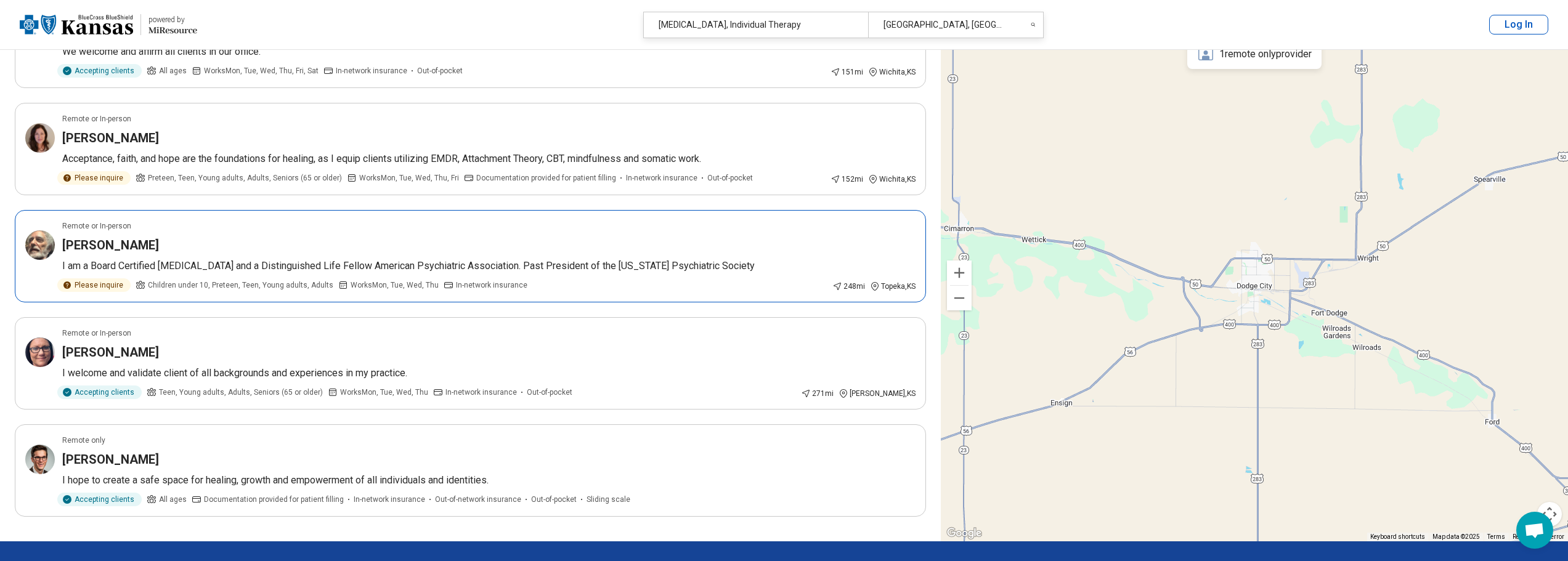
scroll to position [0, 0]
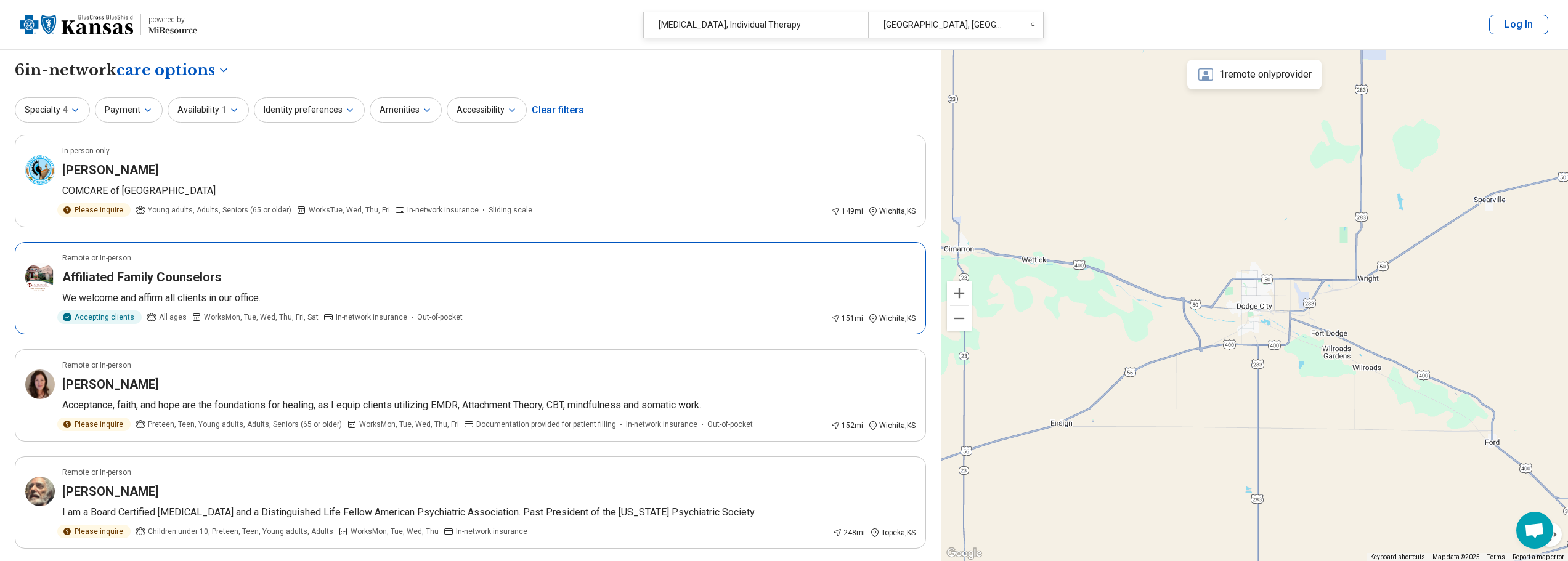
click at [120, 274] on h3 "Affiliated Family Counselors" at bounding box center [141, 277] width 159 height 17
drag, startPoint x: 811, startPoint y: 20, endPoint x: 748, endPoint y: 24, distance: 63.1
click at [748, 24] on div "Depression, Individual Therapy" at bounding box center [756, 25] width 225 height 25
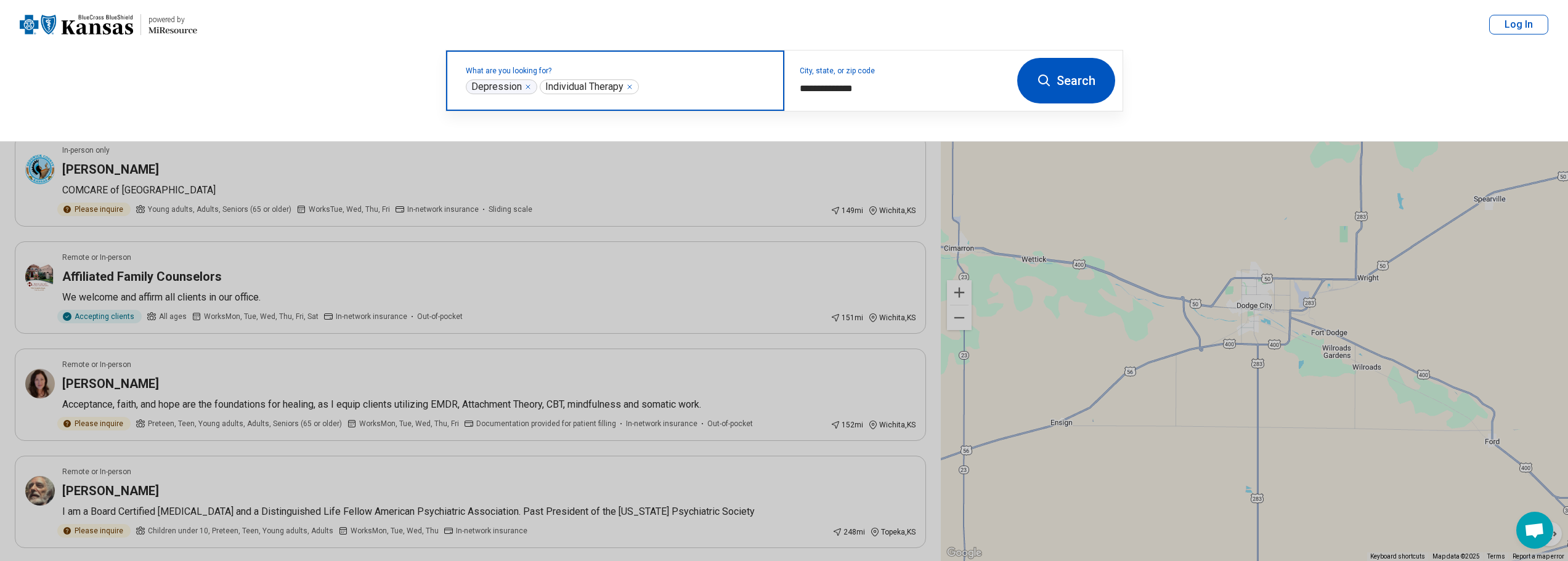
click at [526, 84] on icon "Remove" at bounding box center [528, 87] width 8 height 8
click at [1092, 75] on button "Search" at bounding box center [1066, 81] width 98 height 46
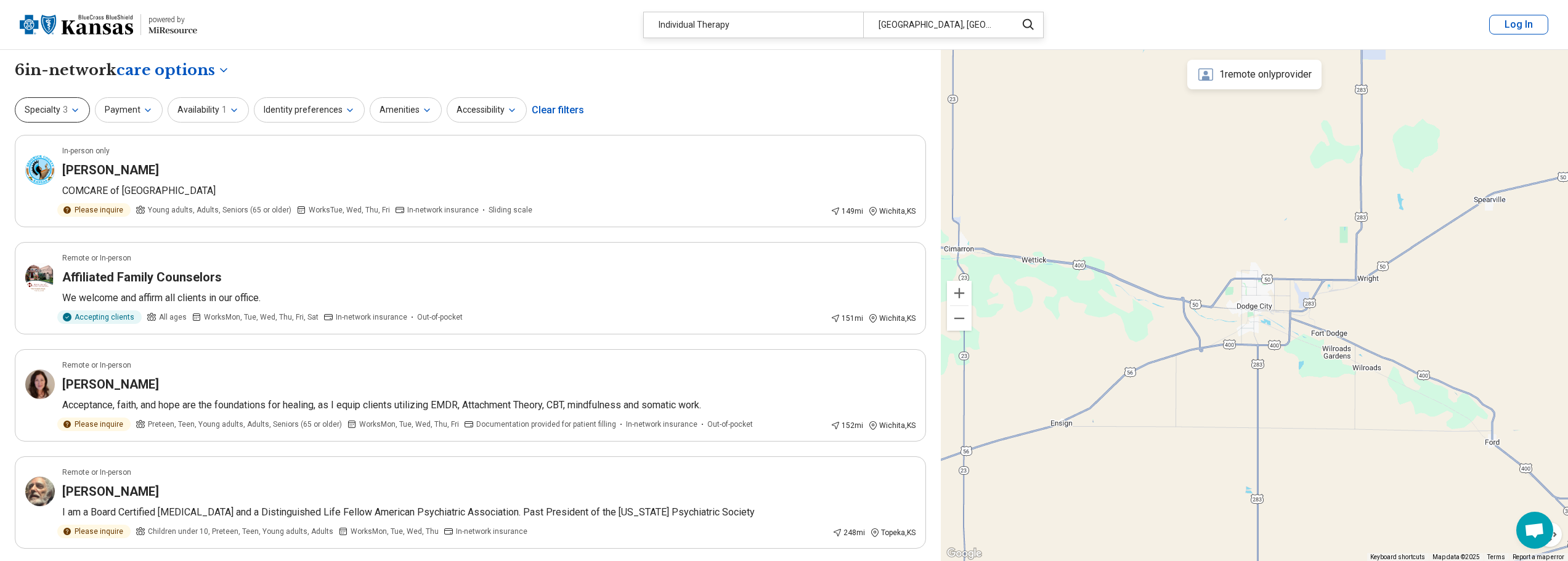
click at [74, 108] on icon "button" at bounding box center [75, 110] width 10 height 10
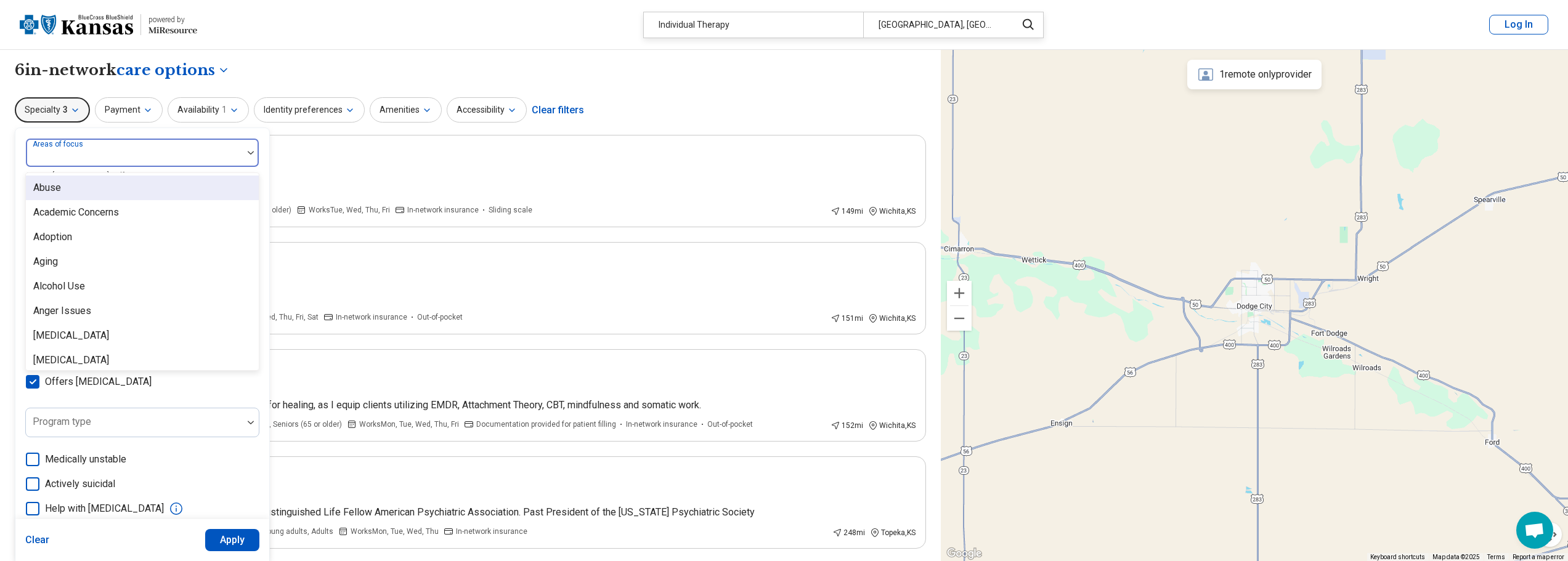
click at [69, 156] on div "Areas of focus" at bounding box center [141, 153] width 234 height 30
type input "*******"
type input "**"
click at [54, 281] on div "Alcohol Use" at bounding box center [59, 285] width 52 height 14
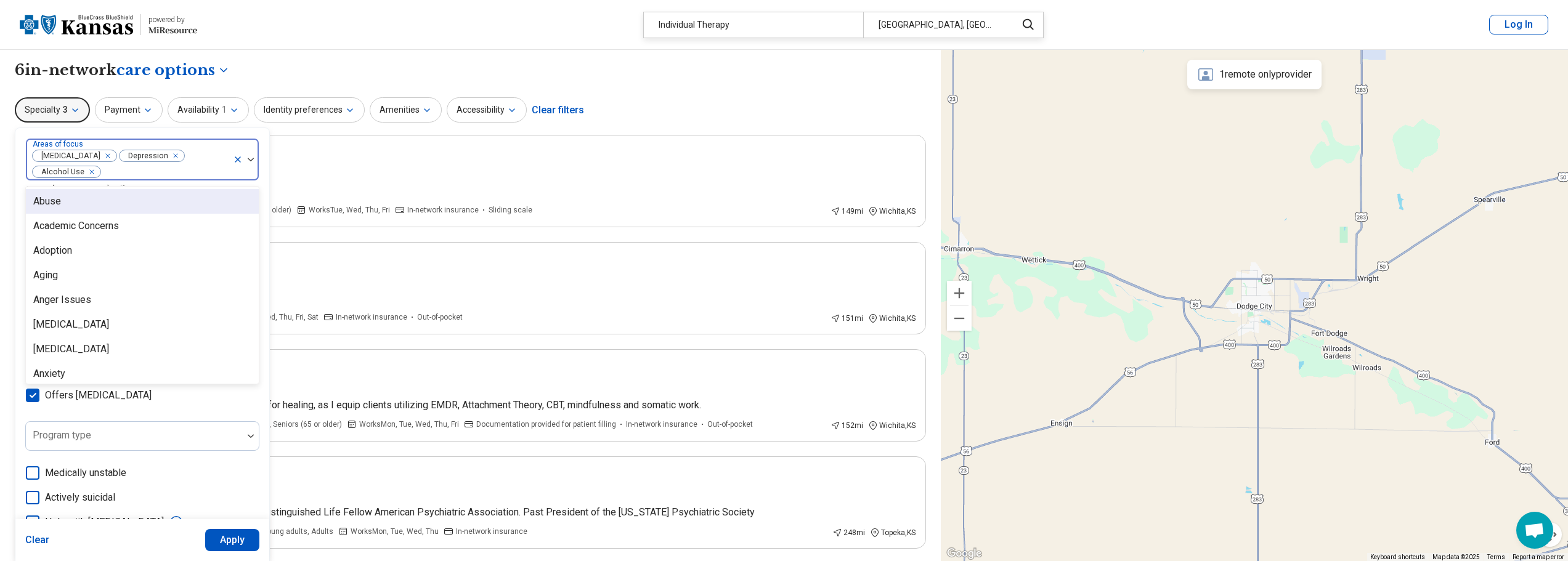
click at [164, 172] on div at bounding box center [164, 172] width 126 height 17
type input "*******"
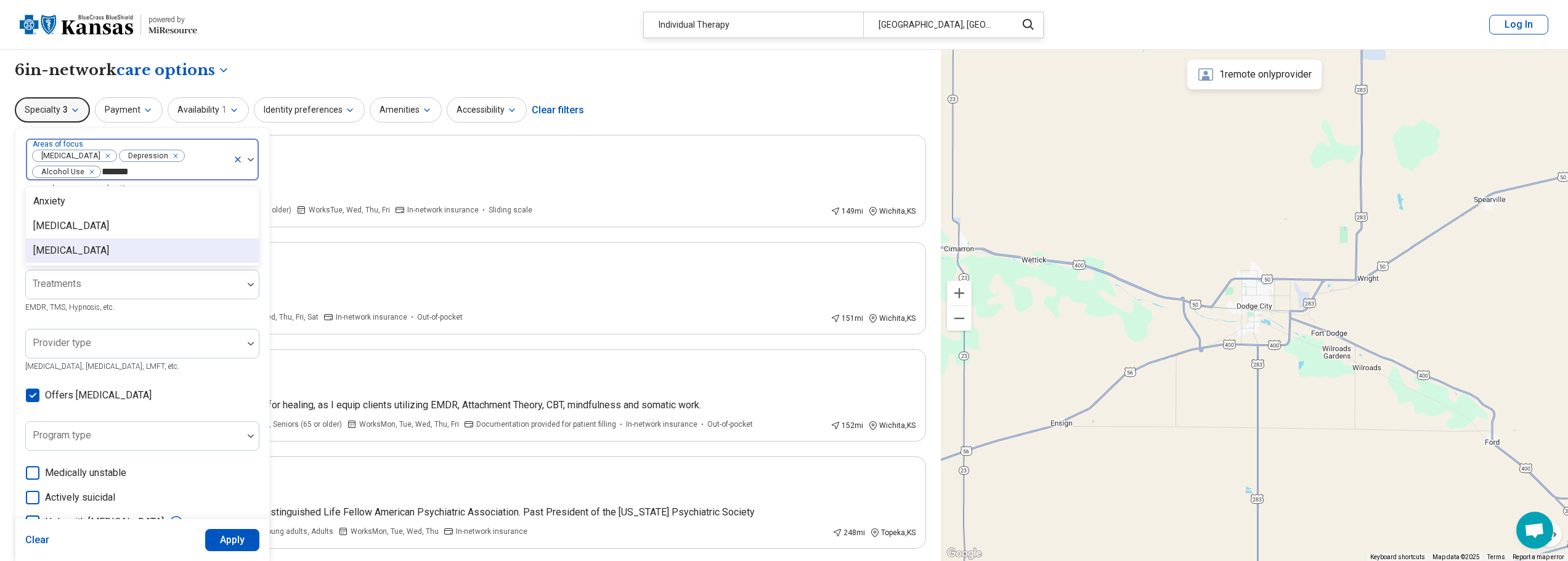
click at [73, 246] on div "[MEDICAL_DATA]" at bounding box center [71, 250] width 75 height 14
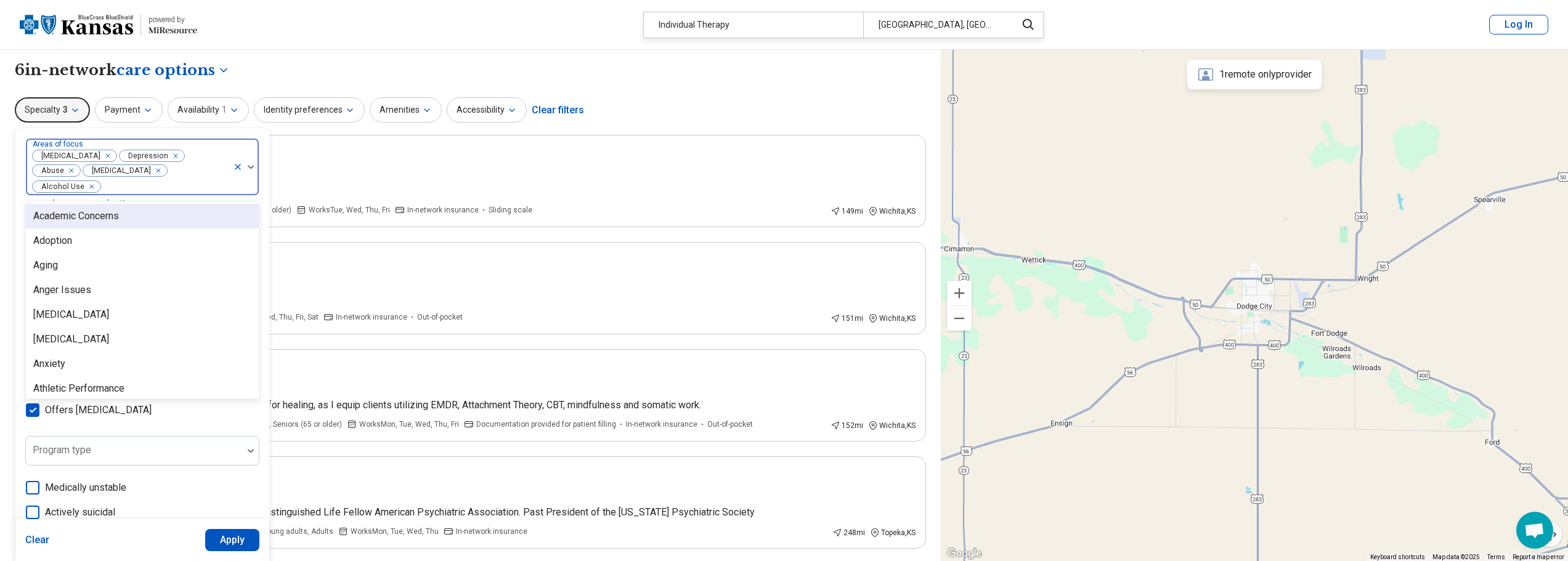
click at [68, 166] on div "Remove [object Object]" at bounding box center [69, 170] width 14 height 14
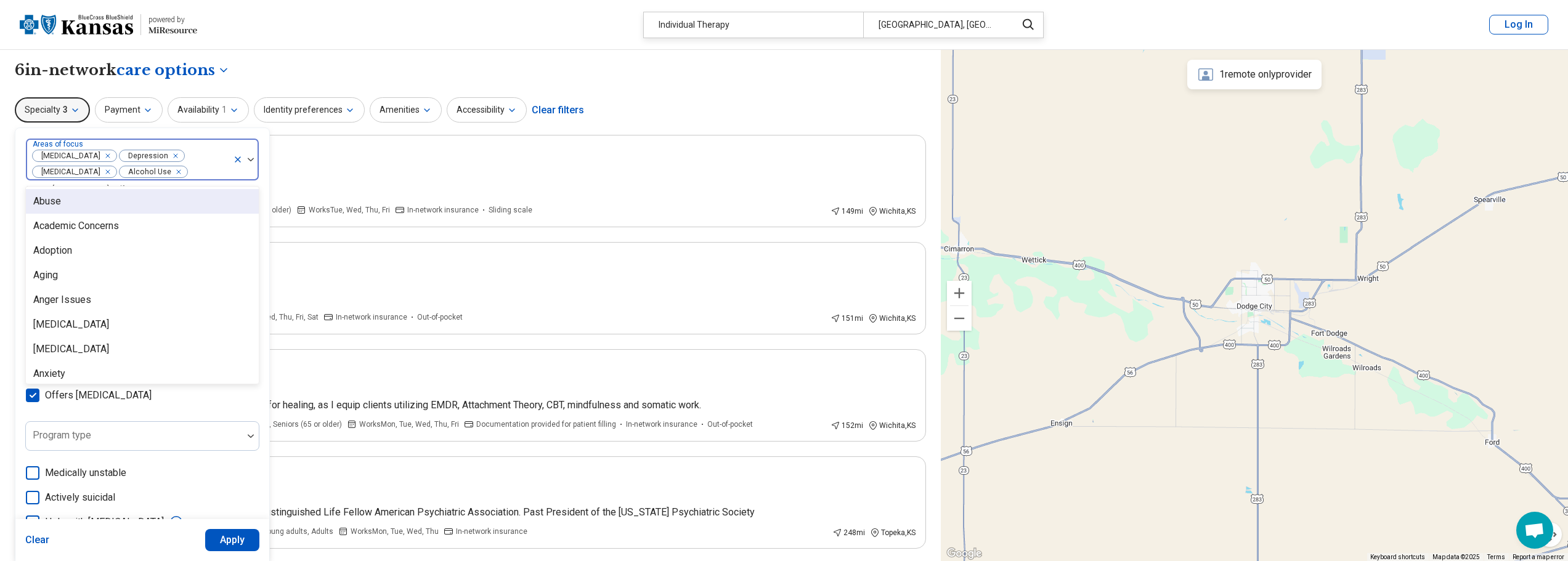
click at [261, 128] on div "option Abuse, deselected. 96 results available. Use Up and Down to choose optio…" at bounding box center [141, 406] width 255 height 558
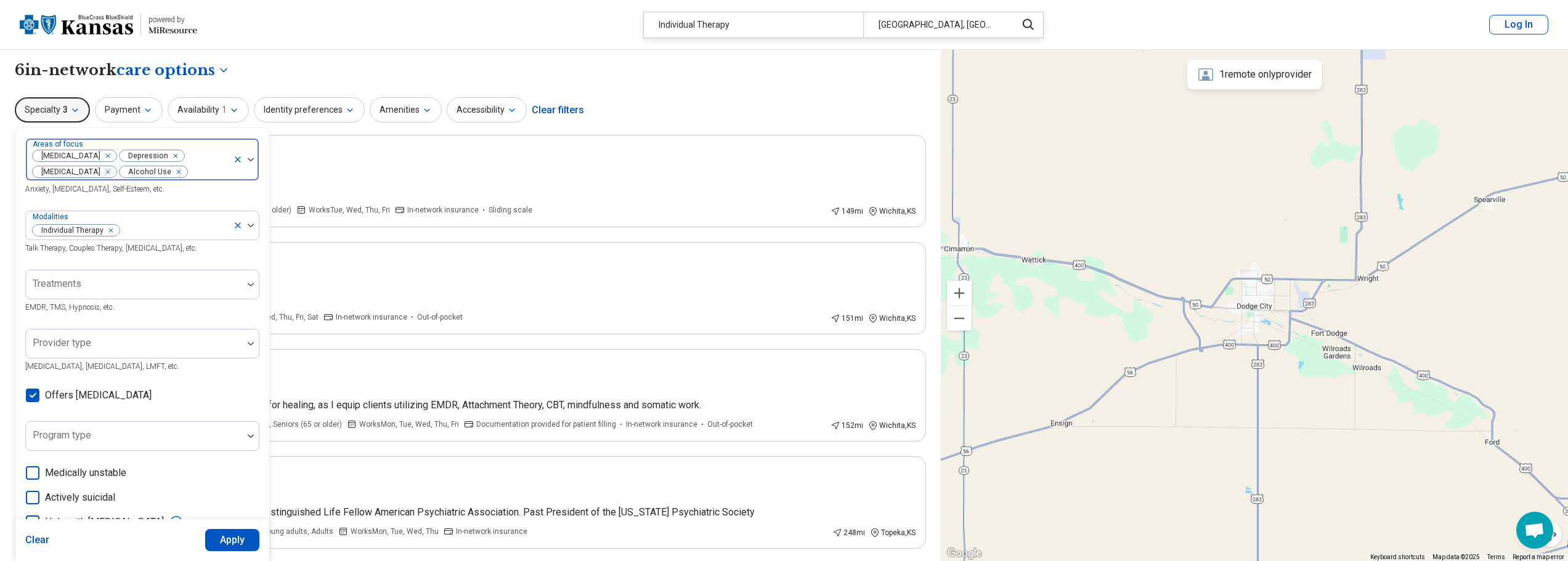
click at [237, 544] on button "Apply" at bounding box center [232, 539] width 54 height 22
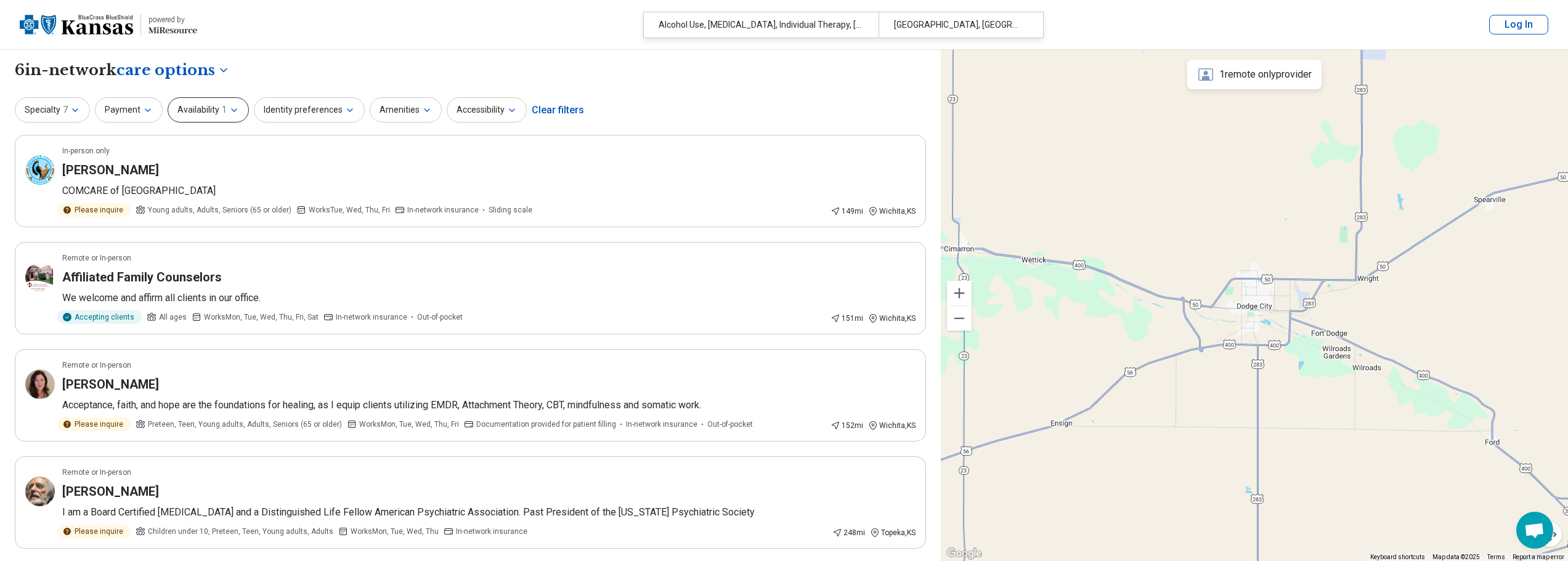
click at [222, 108] on span "1" at bounding box center [223, 110] width 5 height 13
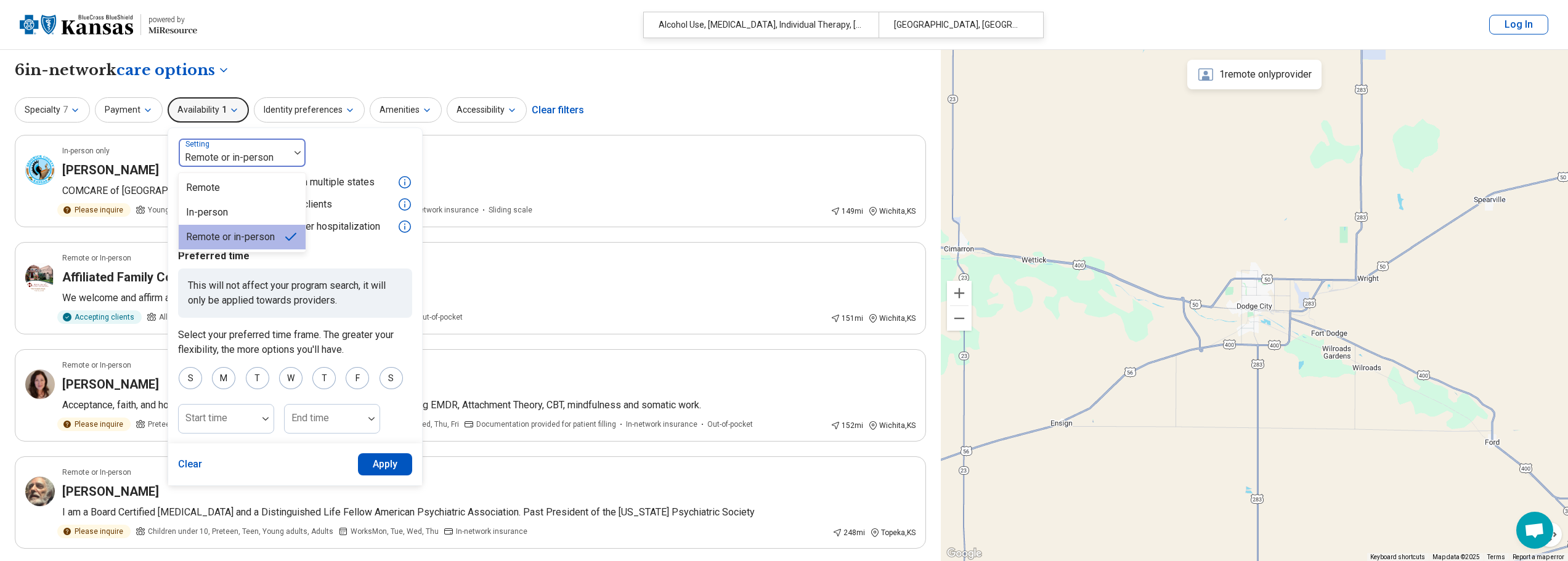
click at [275, 155] on div at bounding box center [234, 157] width 101 height 17
click at [217, 193] on div "Remote" at bounding box center [202, 187] width 33 height 14
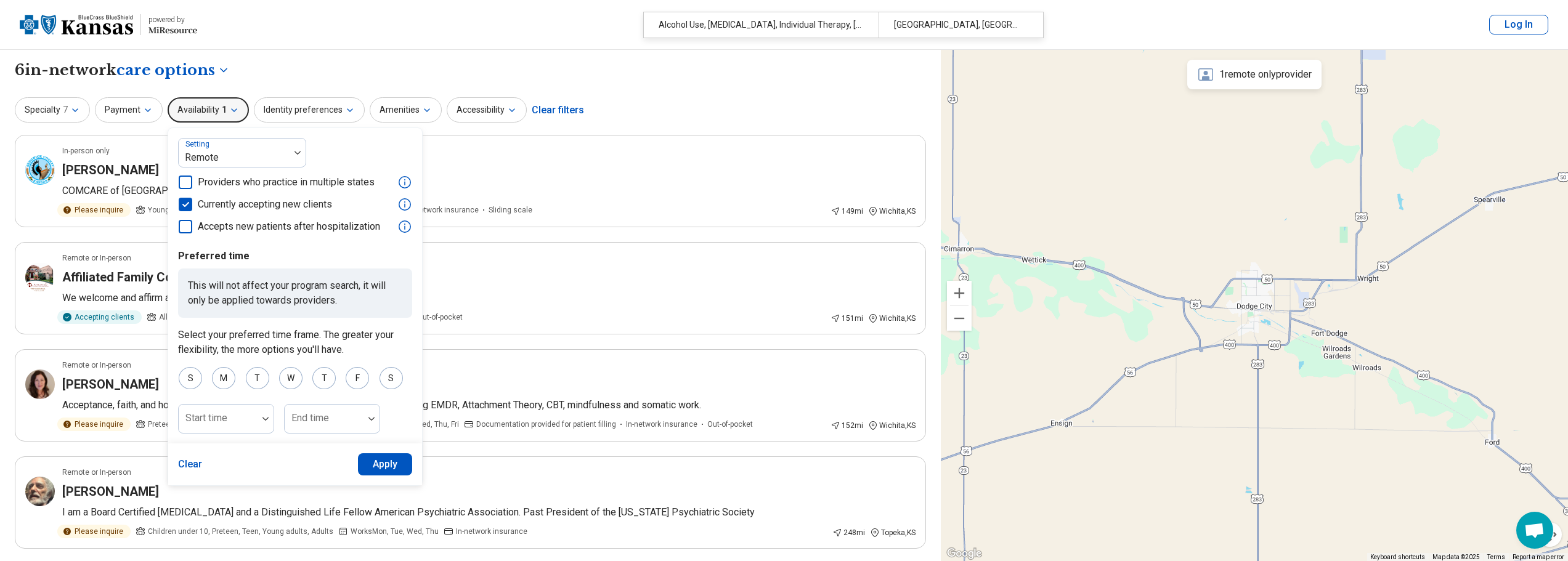
click at [385, 468] on button "Apply" at bounding box center [385, 464] width 54 height 22
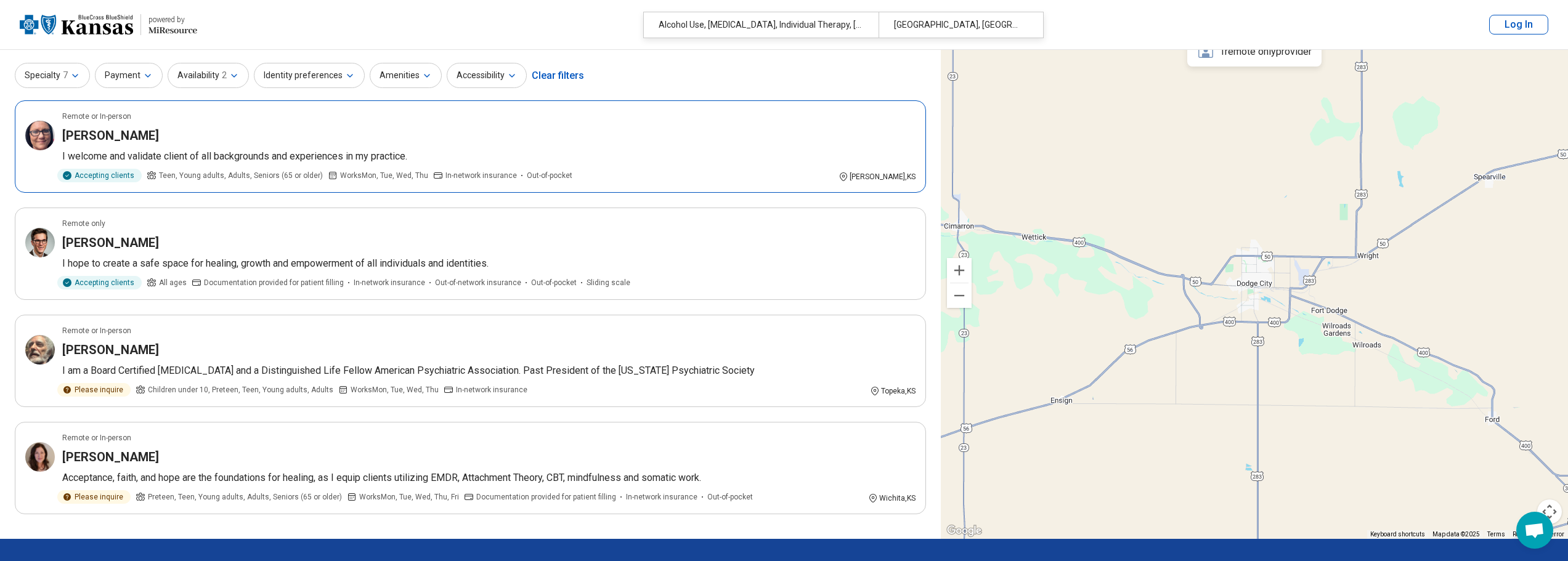
scroll to position [62, 0]
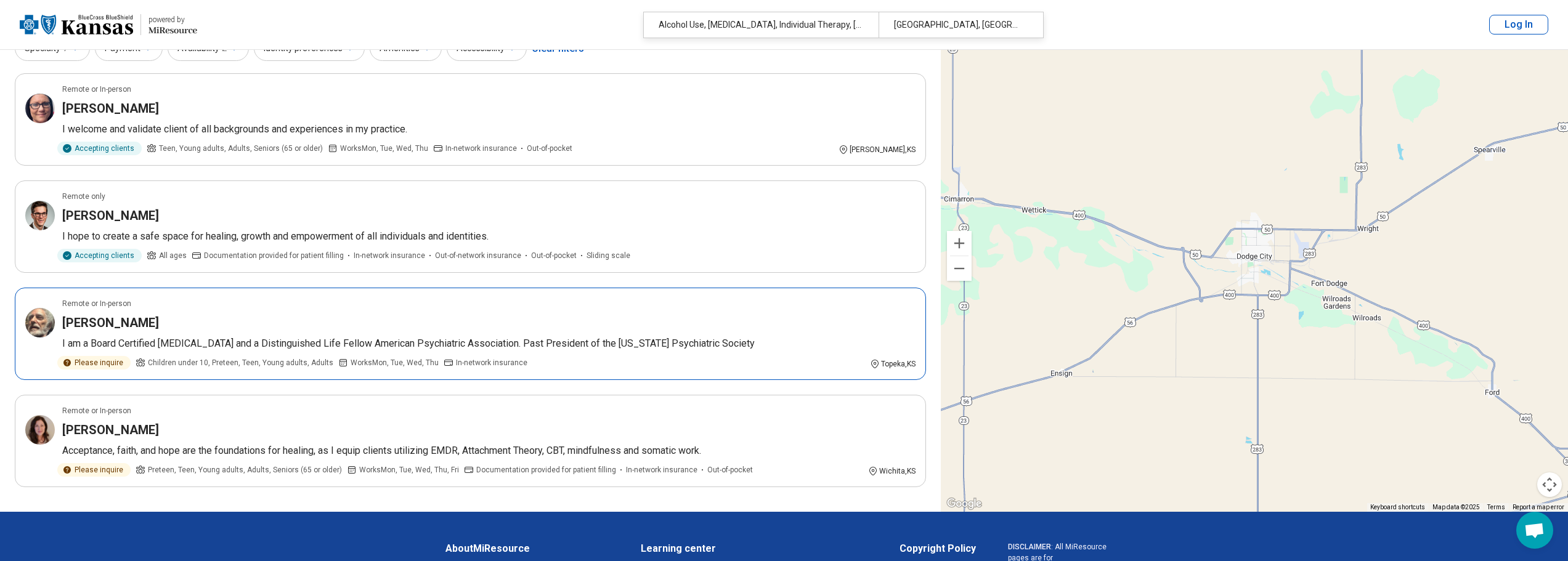
click at [376, 322] on div "Sanford Pomerantz" at bounding box center [489, 322] width 853 height 17
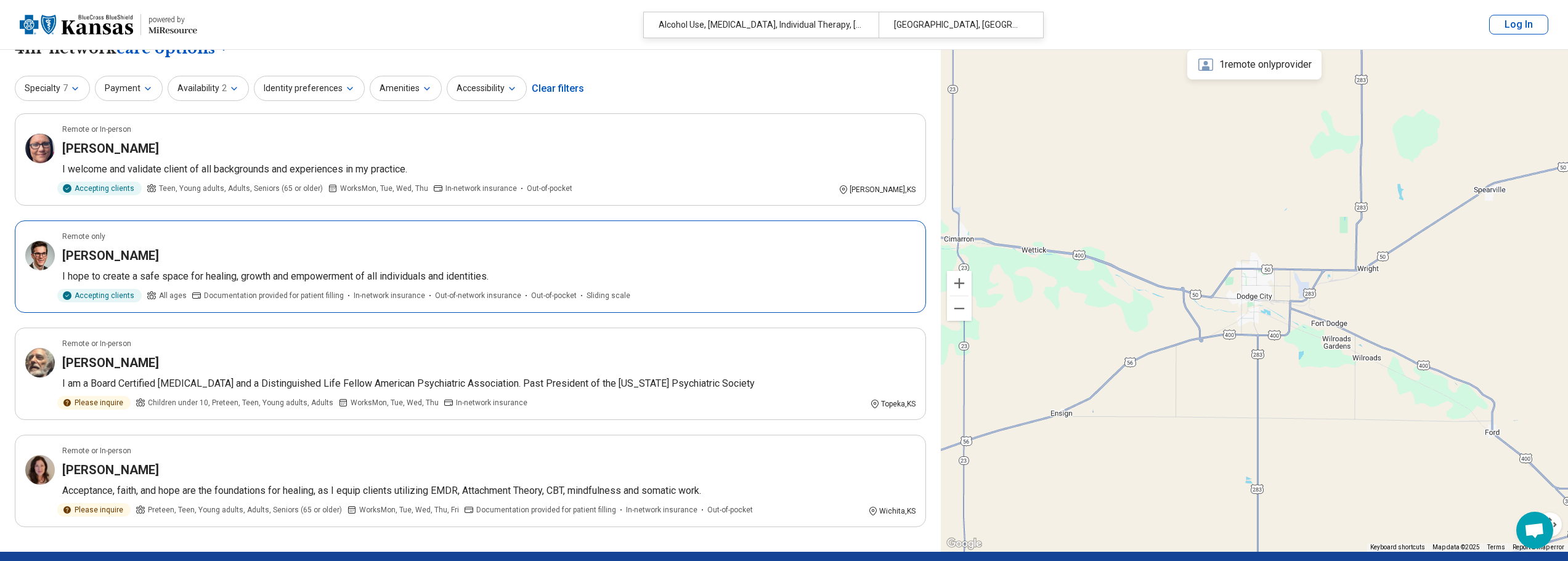
scroll to position [0, 0]
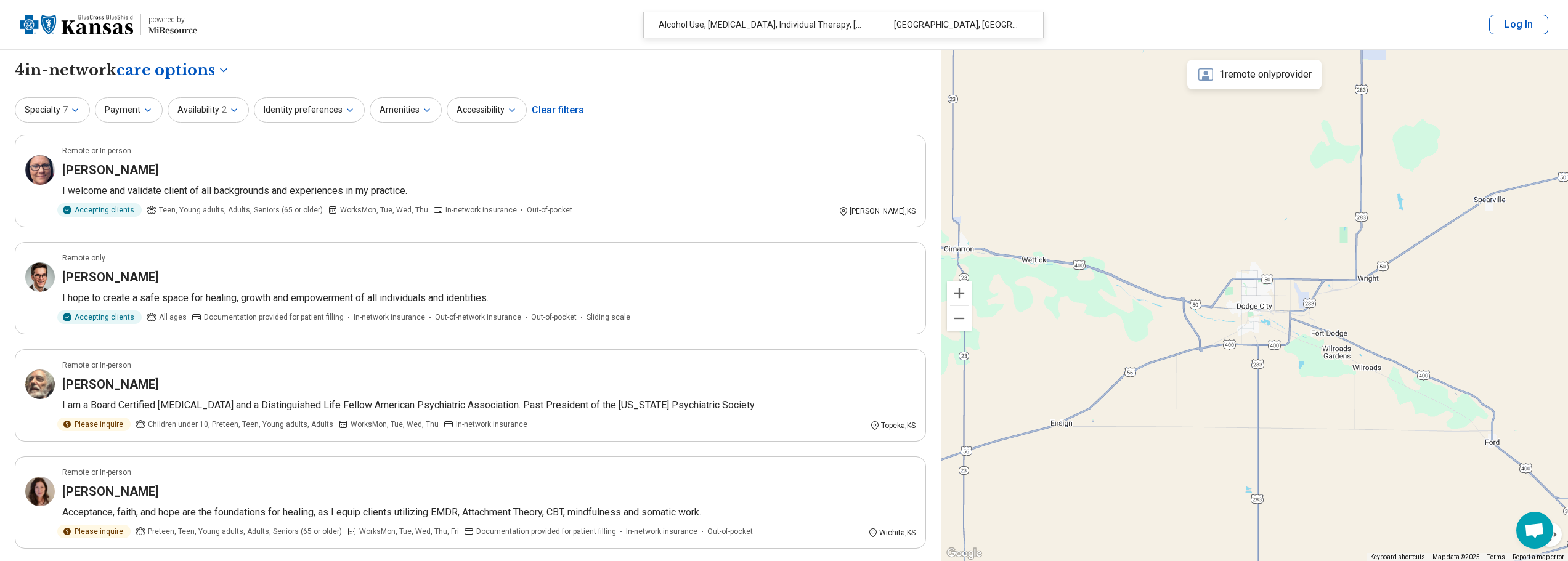
click at [564, 107] on div "Clear filters" at bounding box center [557, 110] width 52 height 30
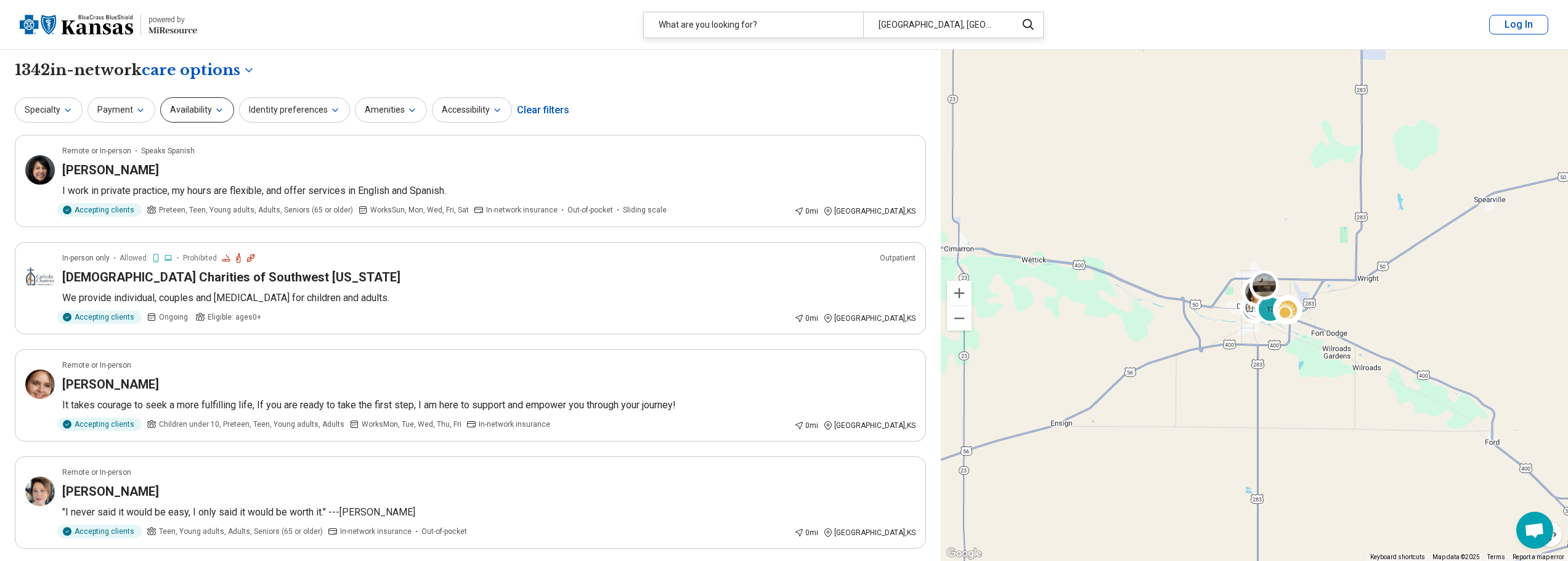
click at [204, 114] on button "Availability" at bounding box center [197, 110] width 73 height 25
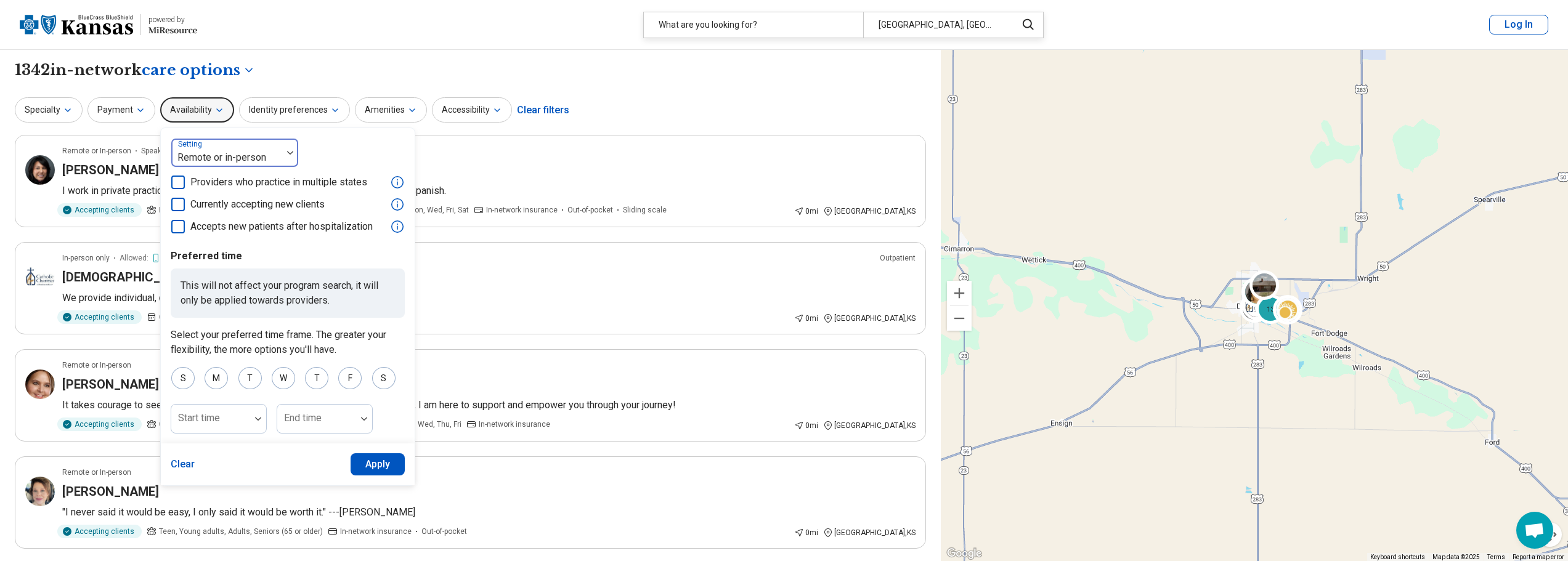
click at [272, 155] on div at bounding box center [227, 157] width 101 height 17
click at [178, 191] on div "Remote" at bounding box center [195, 187] width 33 height 14
click at [171, 202] on icon at bounding box center [178, 204] width 13 height 13
click at [372, 466] on button "Apply" at bounding box center [377, 464] width 54 height 22
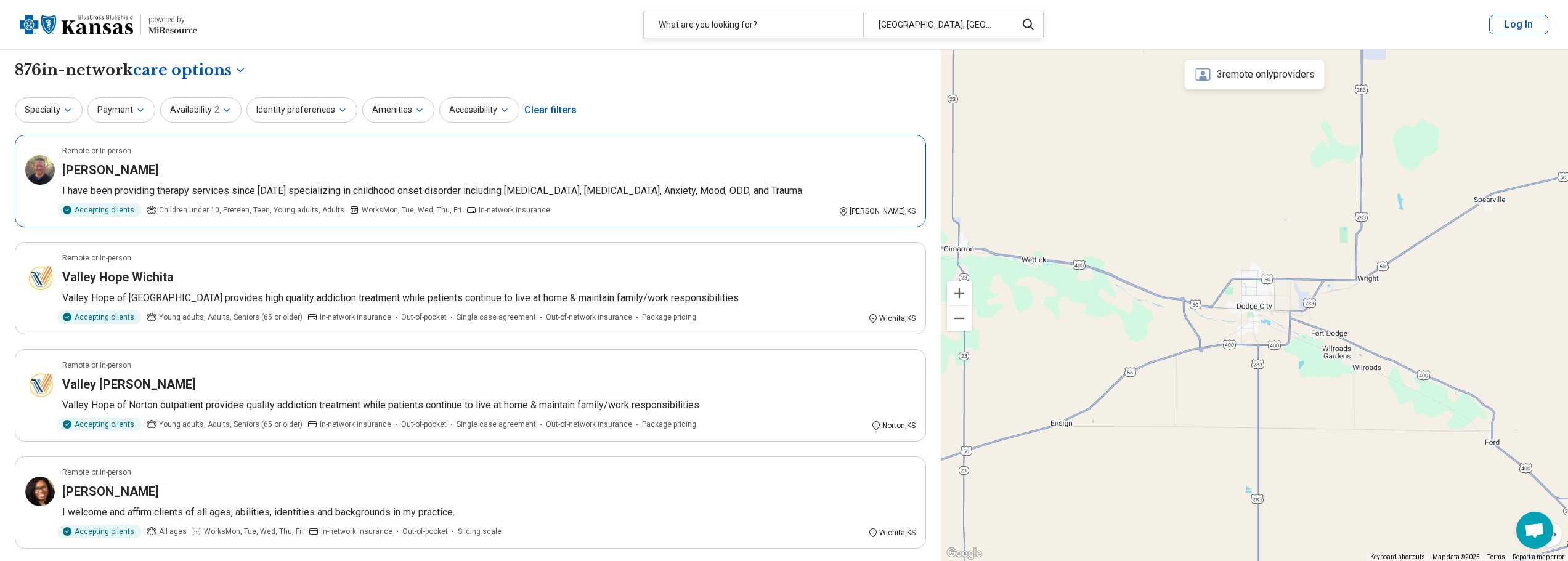
click at [332, 186] on p "I have been providing therapy services since [DATE] specializing in childhood o…" at bounding box center [489, 190] width 853 height 14
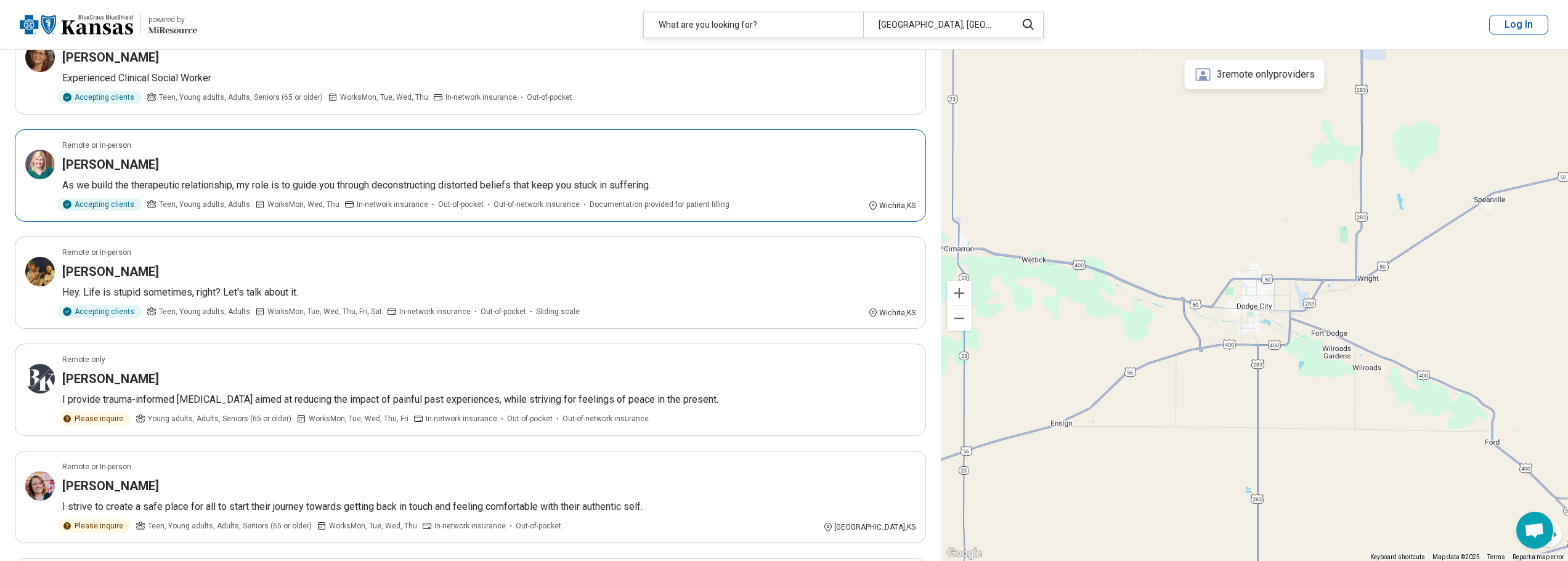
scroll to position [1293, 0]
click at [351, 275] on div "Christopher Jensen" at bounding box center [489, 270] width 853 height 17
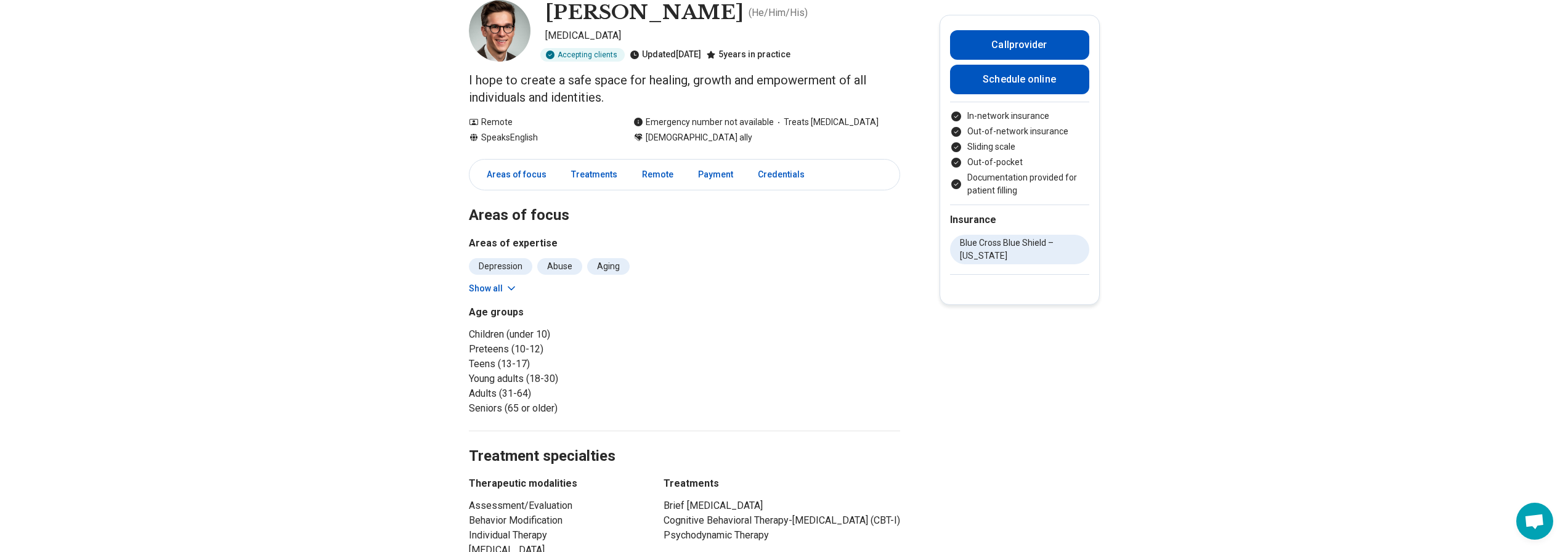
scroll to position [246, 0]
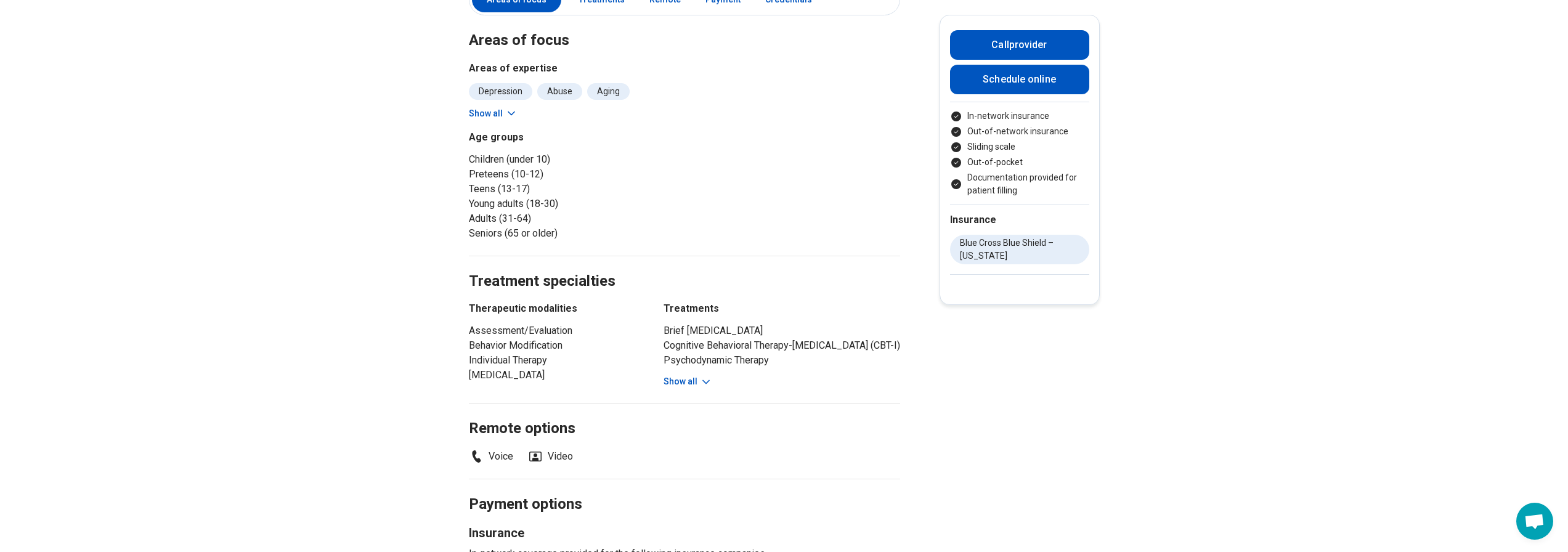
click at [691, 383] on button "Show all" at bounding box center [687, 382] width 49 height 13
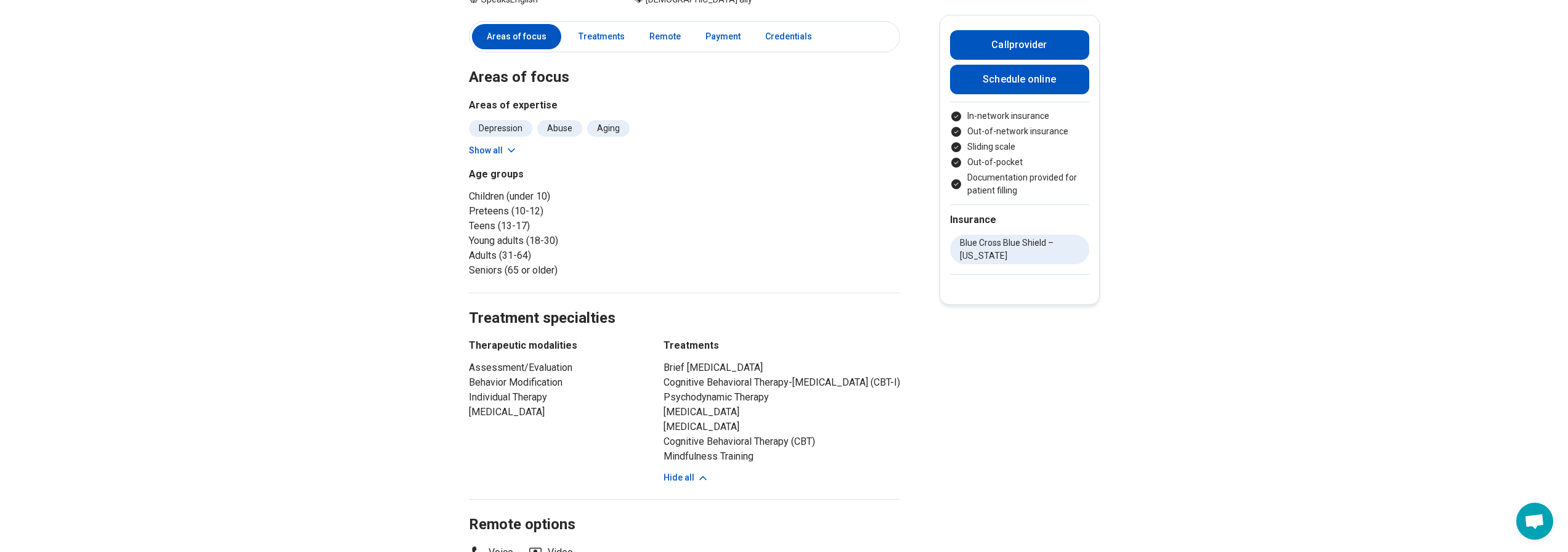
scroll to position [0, 0]
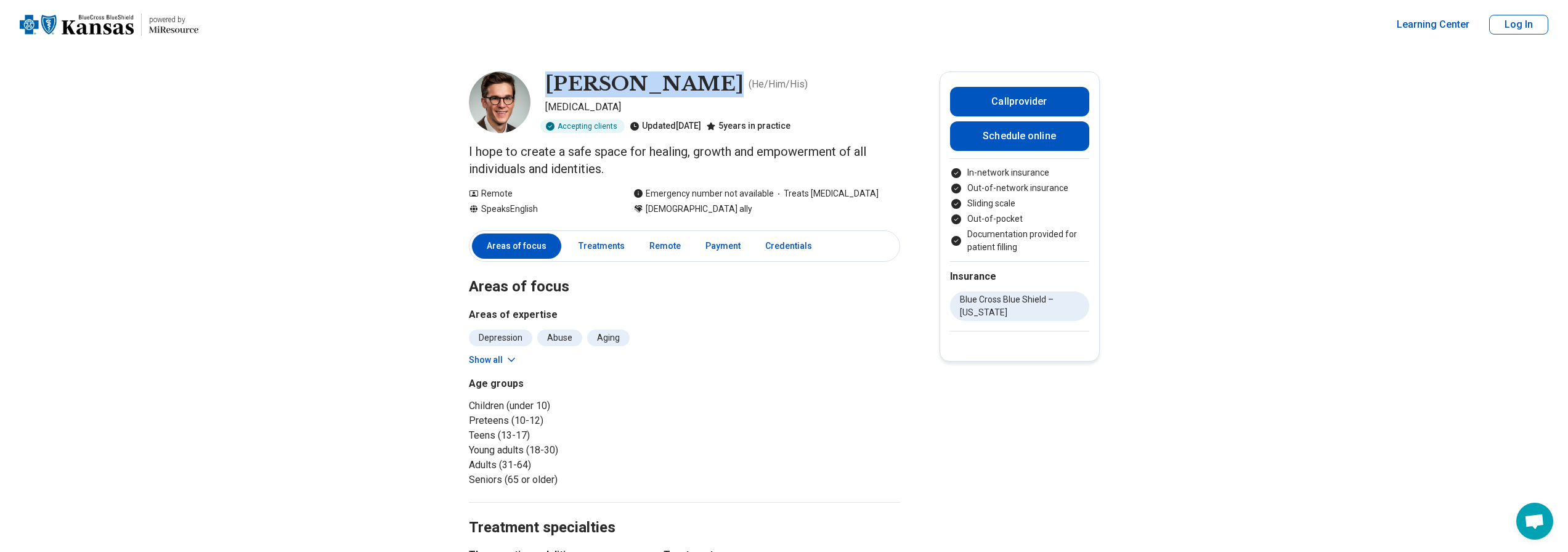
drag, startPoint x: 701, startPoint y: 90, endPoint x: 552, endPoint y: 89, distance: 149.0
click at [552, 89] on h1 "[PERSON_NAME]" at bounding box center [644, 84] width 199 height 26
copy h1 "[PERSON_NAME]"
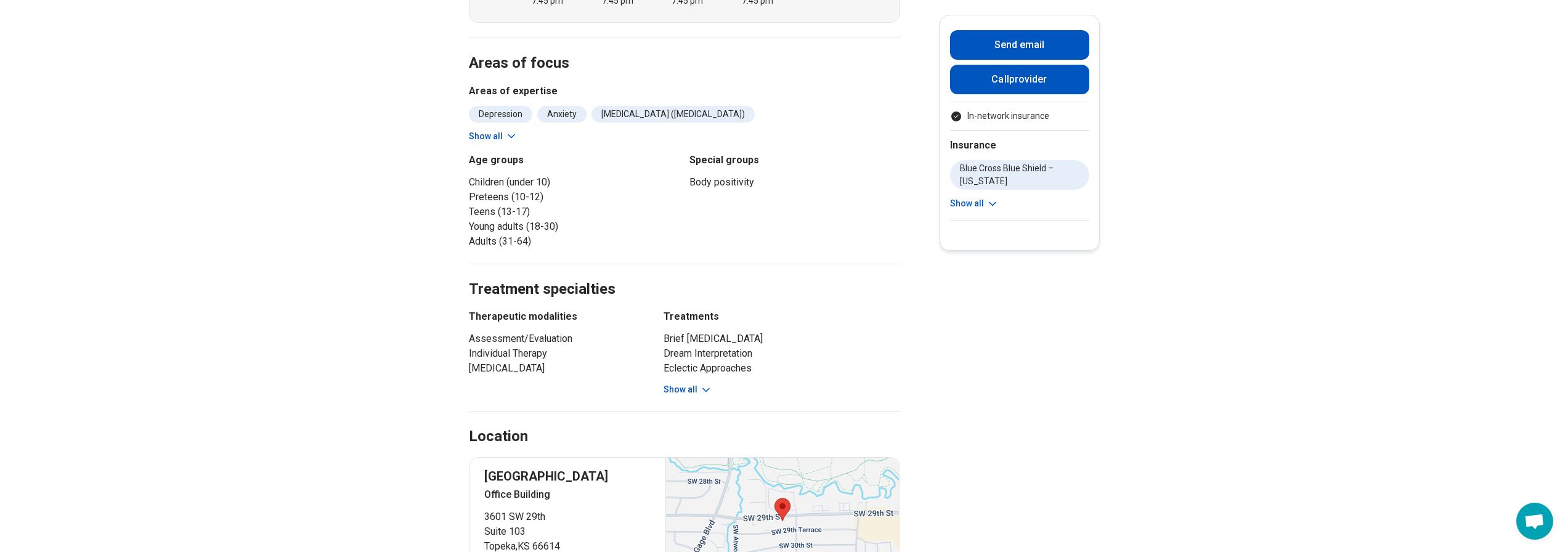
scroll to position [555, 0]
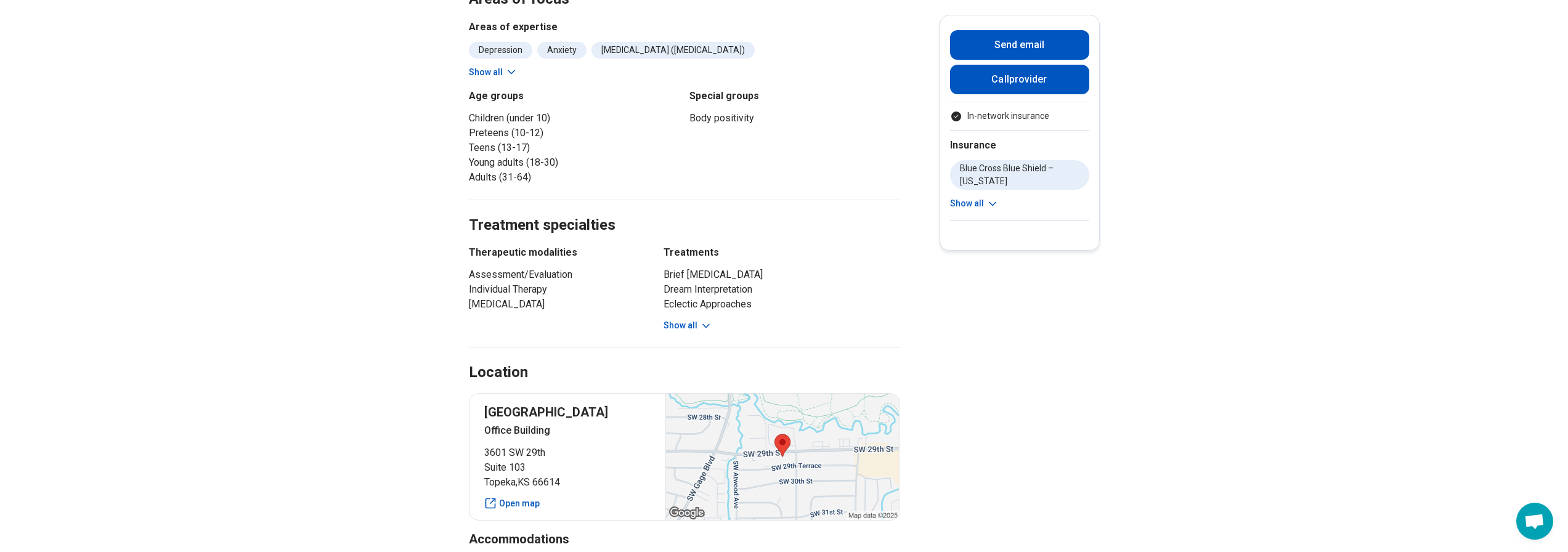
click at [680, 319] on button "Show all" at bounding box center [687, 326] width 49 height 13
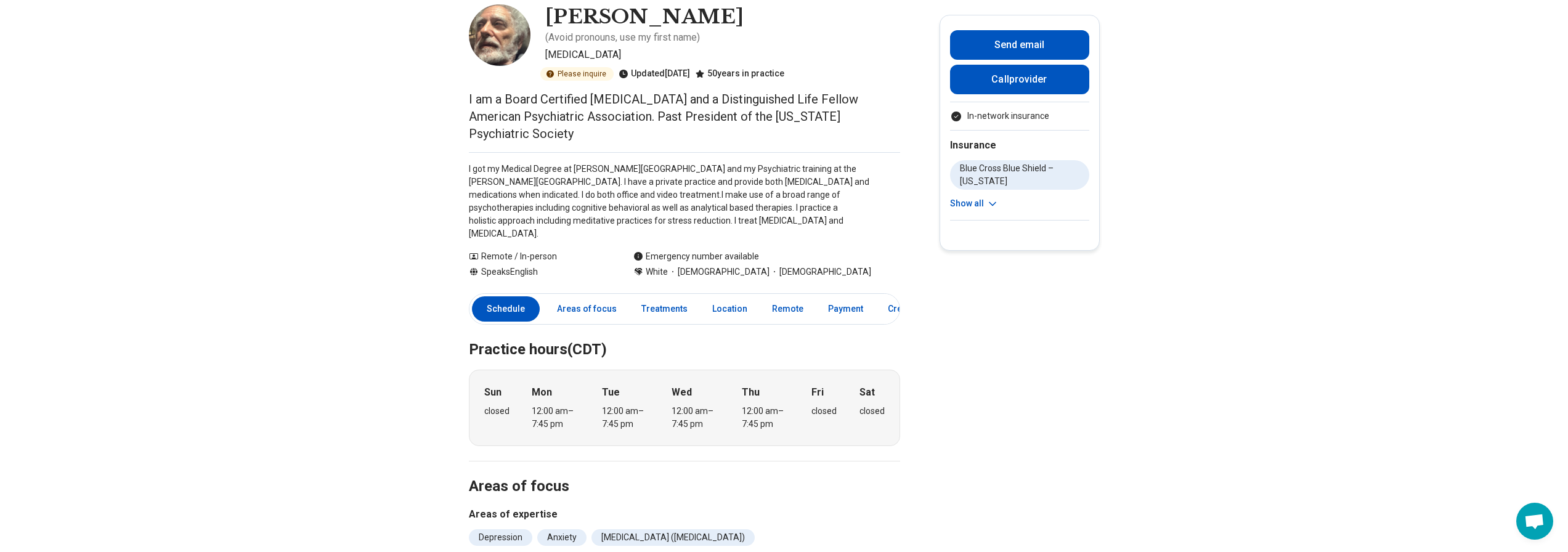
scroll to position [0, 0]
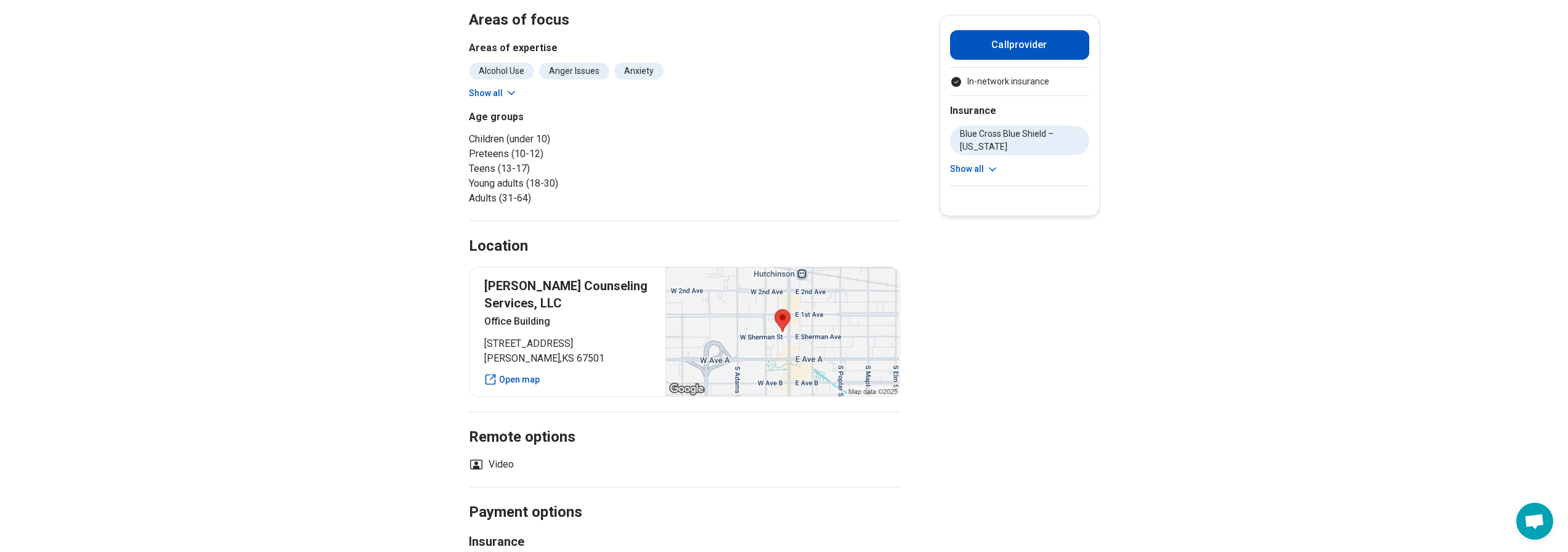
scroll to position [432, 0]
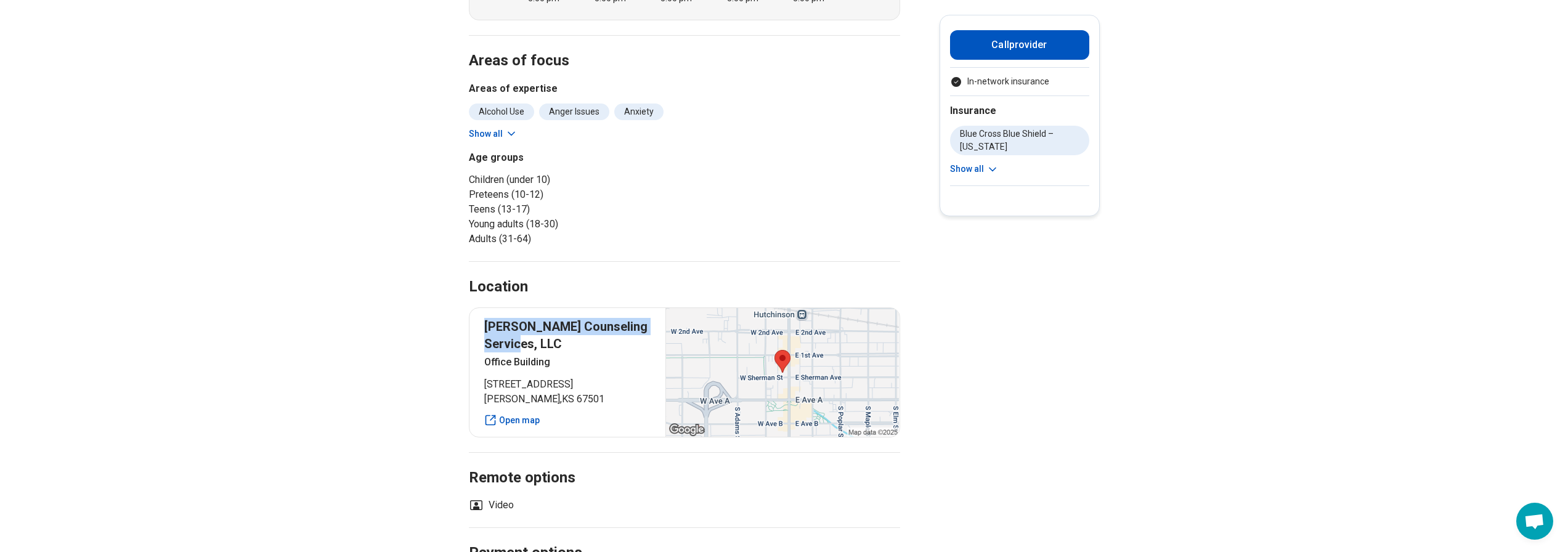
drag, startPoint x: 519, startPoint y: 277, endPoint x: 480, endPoint y: 255, distance: 44.8
click at [480, 308] on div "[PERSON_NAME] Counseling Services, LLC [GEOGRAPHIC_DATA] [STREET_ADDRESS] Open …" at bounding box center [684, 372] width 431 height 130
copy p "[PERSON_NAME] Counseling Services, LLC"
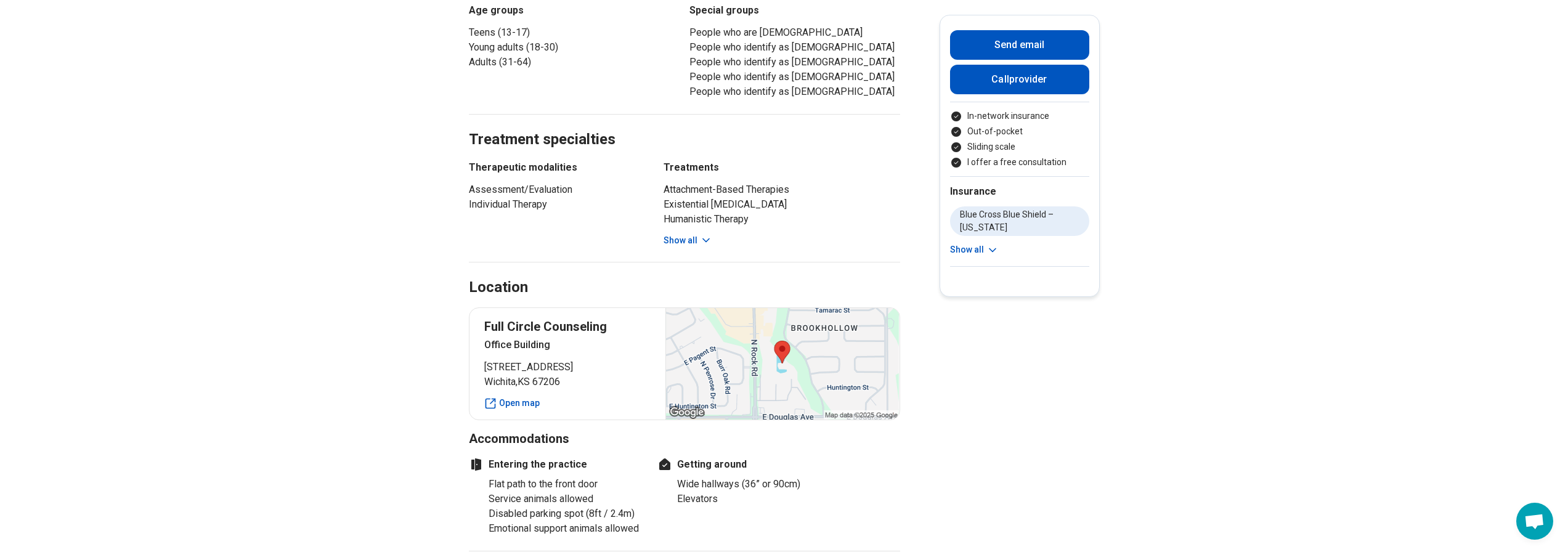
scroll to position [678, 0]
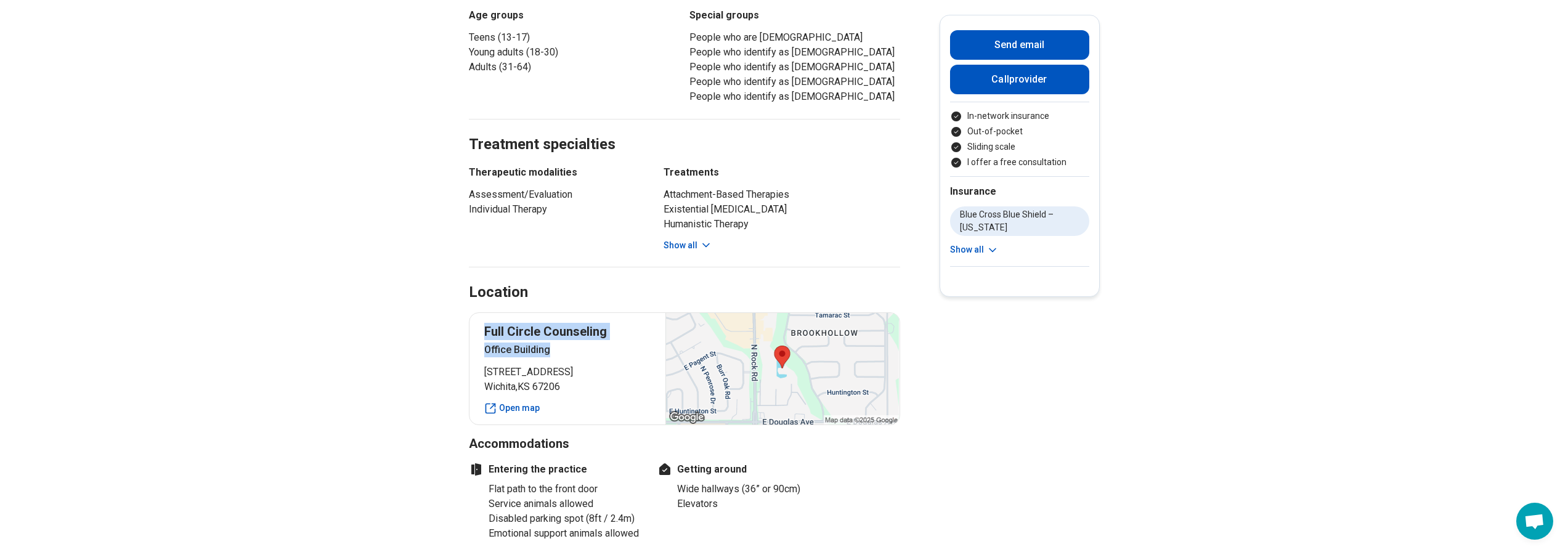
drag, startPoint x: 558, startPoint y: 269, endPoint x: 484, endPoint y: 253, distance: 75.7
click at [484, 312] on div "Full Circle Counseling Office Building [STREET_ADDRESS] Open map" at bounding box center [684, 369] width 431 height 113
click at [583, 343] on p "Office Building" at bounding box center [567, 350] width 167 height 14
drag, startPoint x: 637, startPoint y: 250, endPoint x: 485, endPoint y: 251, distance: 152.0
click at [485, 312] on div "Full Circle Counseling Office Building 250 N Rock Rd Ste 225 Wichita , KS 67206…" at bounding box center [684, 369] width 431 height 113
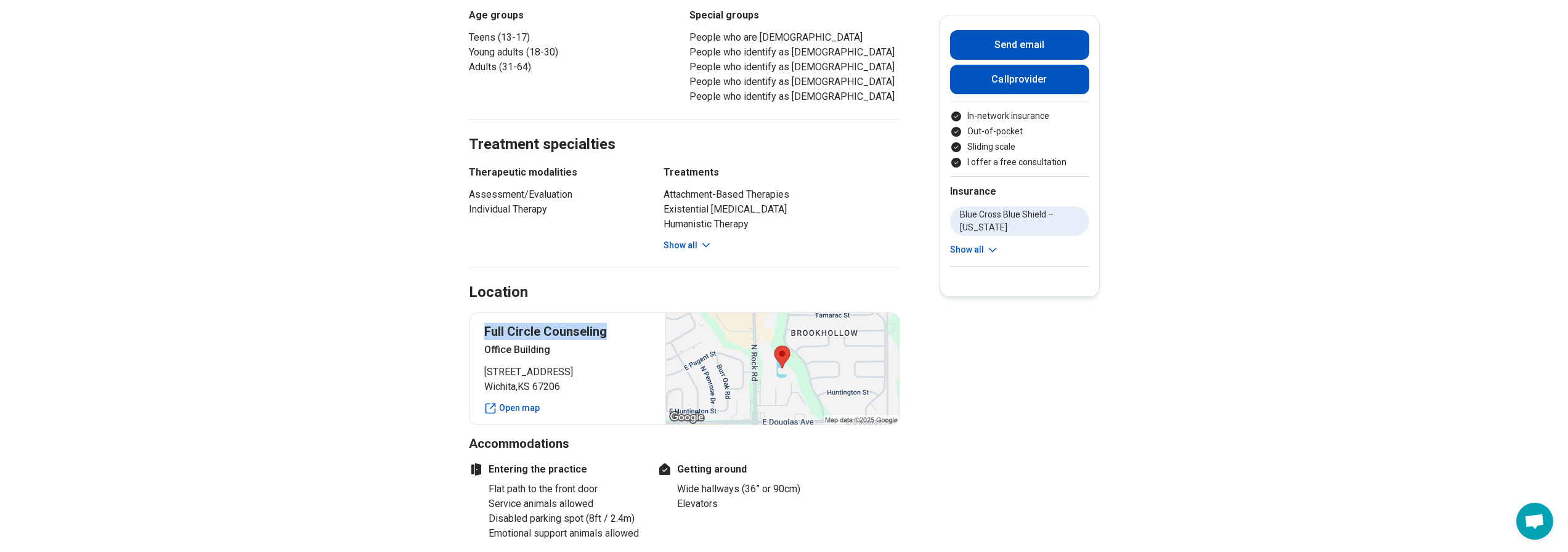
copy p "Full Circle Counseling"
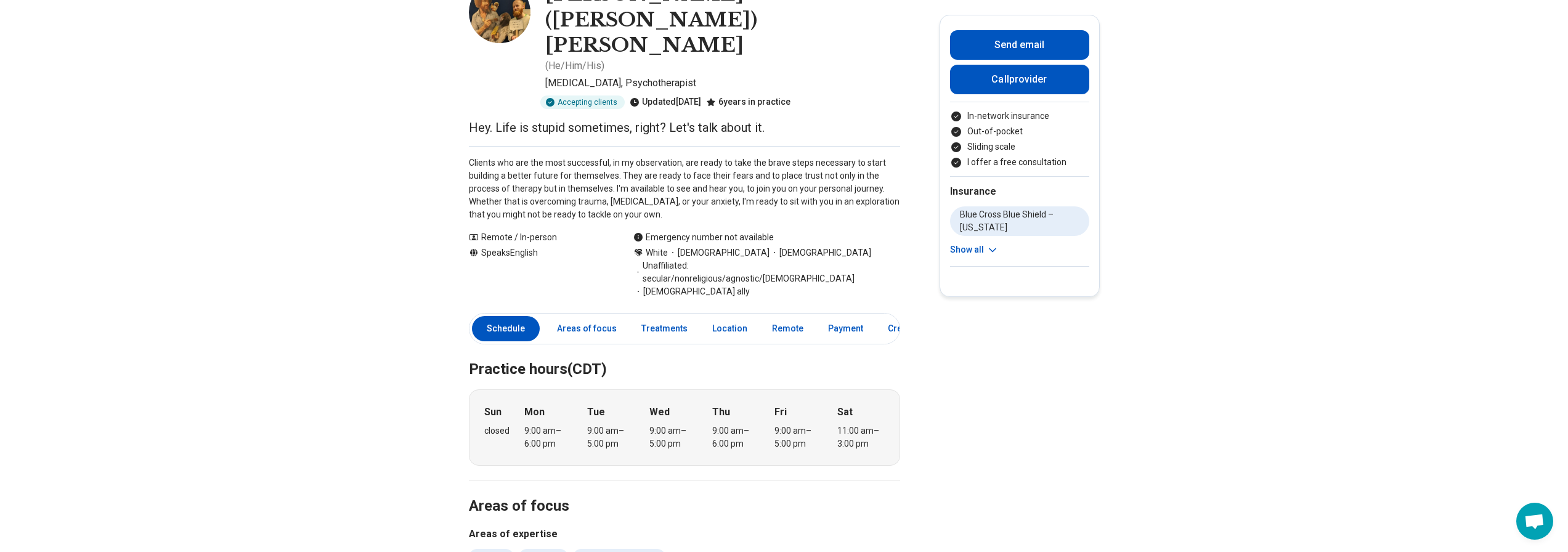
scroll to position [0, 0]
